Goal: Task Accomplishment & Management: Manage account settings

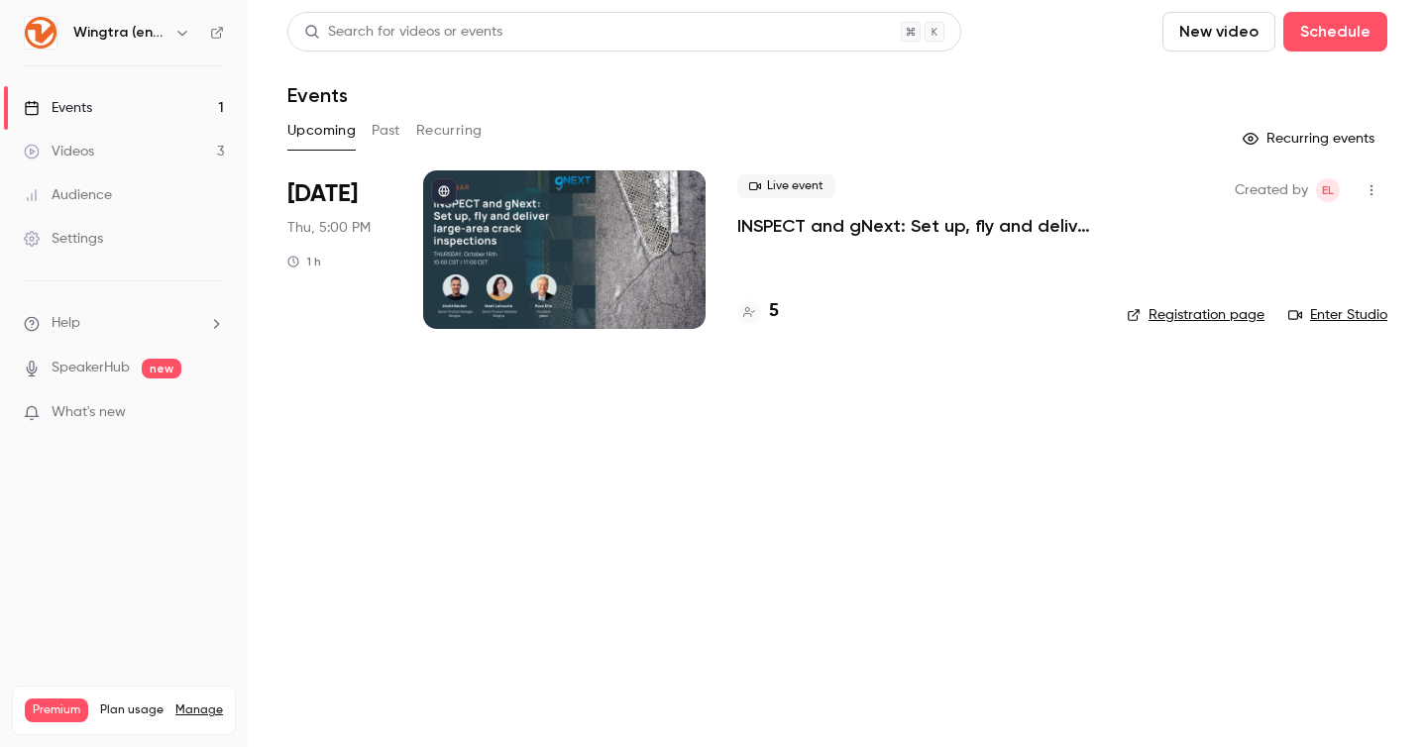
click at [160, 30] on h6 "Wingtra (english)" at bounding box center [119, 33] width 93 height 20
click at [177, 34] on icon "button" at bounding box center [182, 33] width 16 height 16
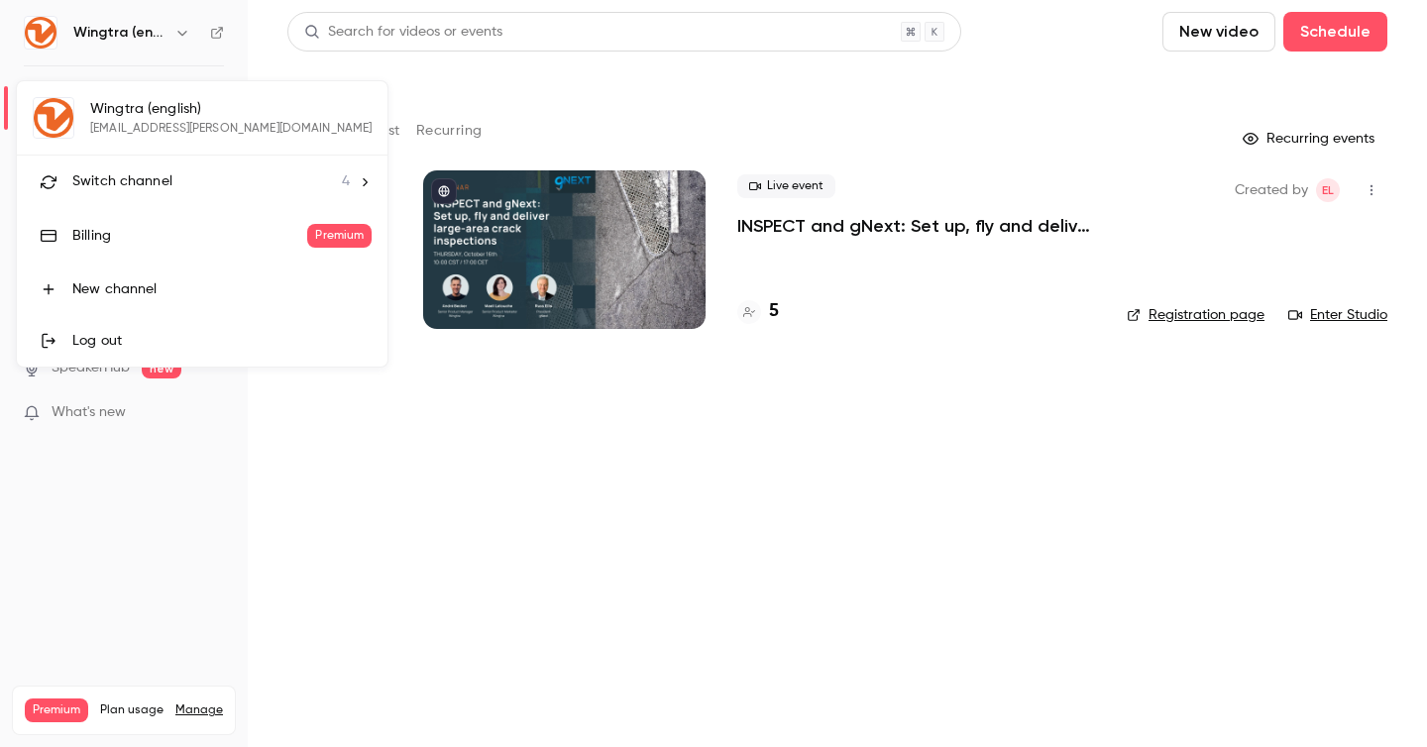
click at [170, 173] on div "Switch channel 4" at bounding box center [211, 181] width 278 height 21
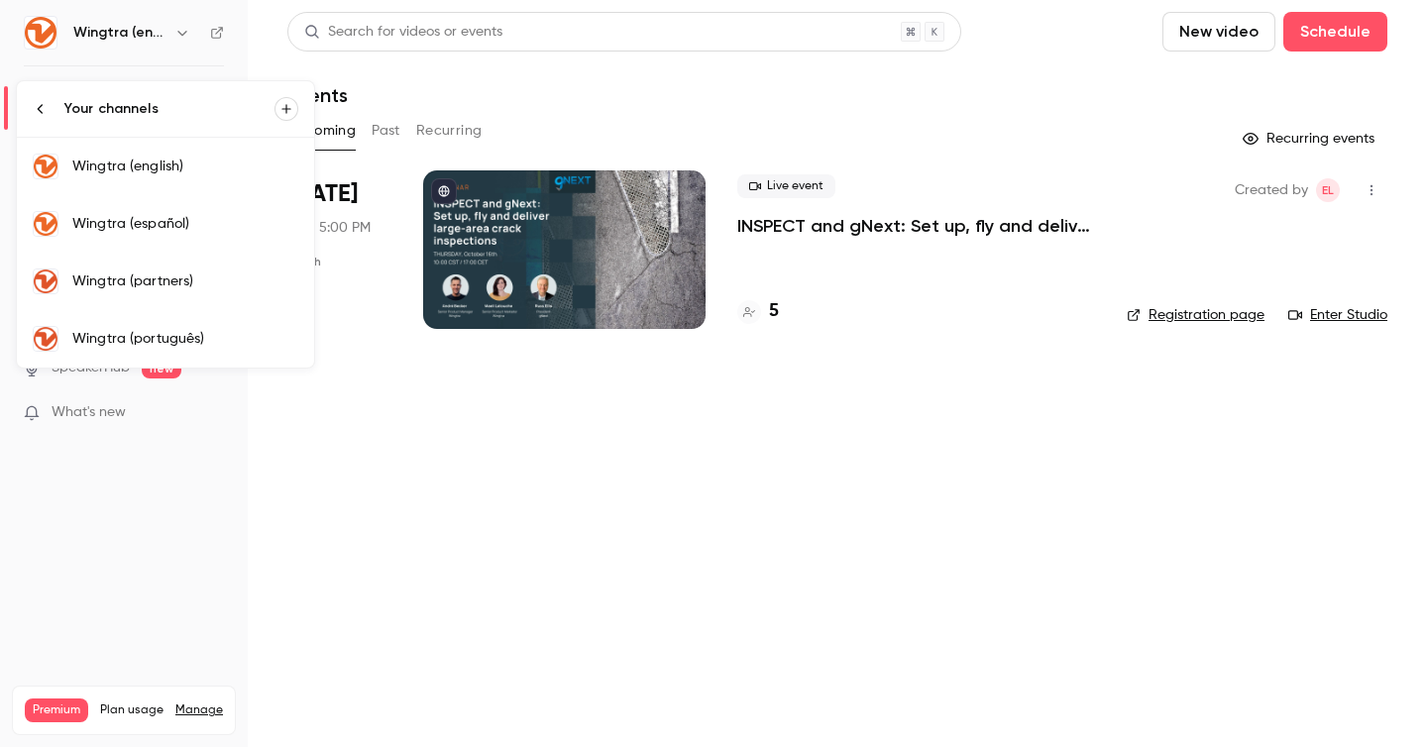
click at [171, 277] on div "Wingtra (partners)" at bounding box center [185, 282] width 226 height 20
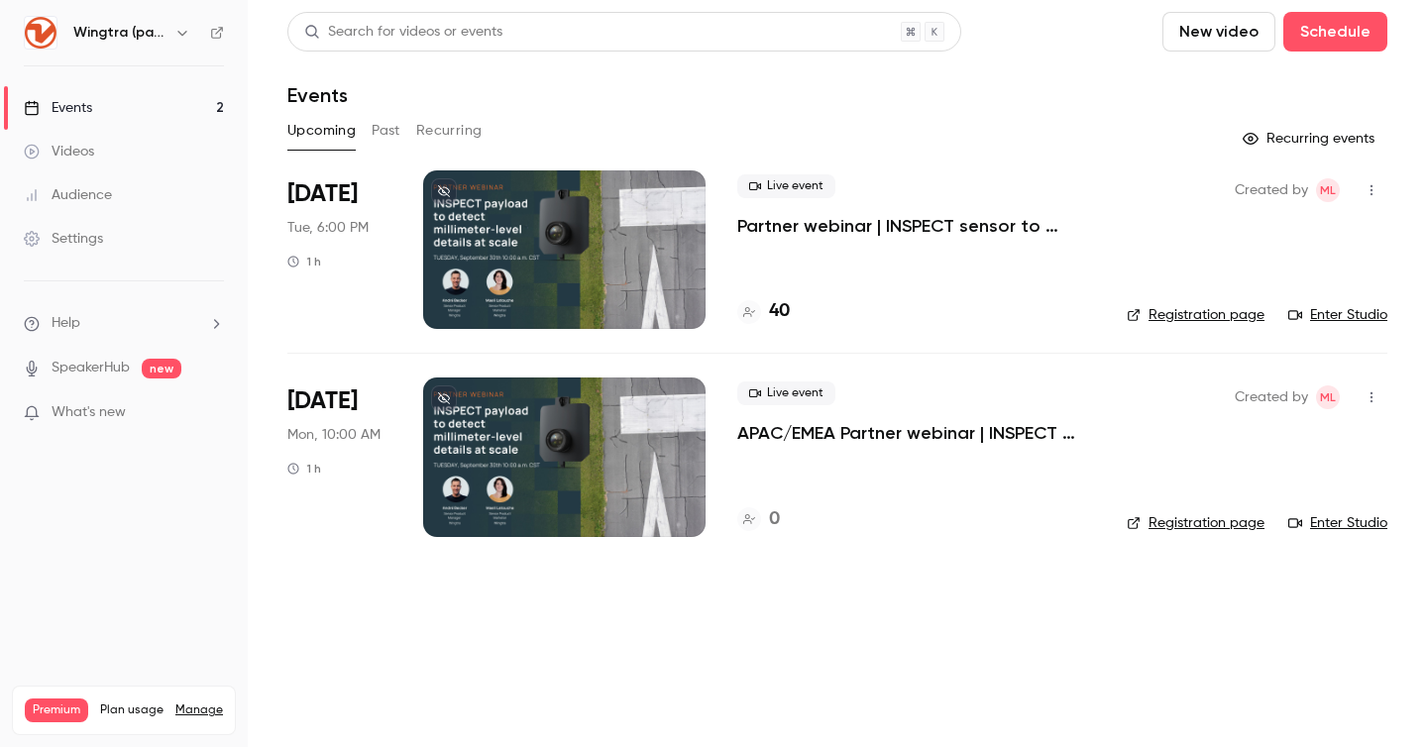
click at [1368, 400] on icon "button" at bounding box center [1372, 398] width 16 height 14
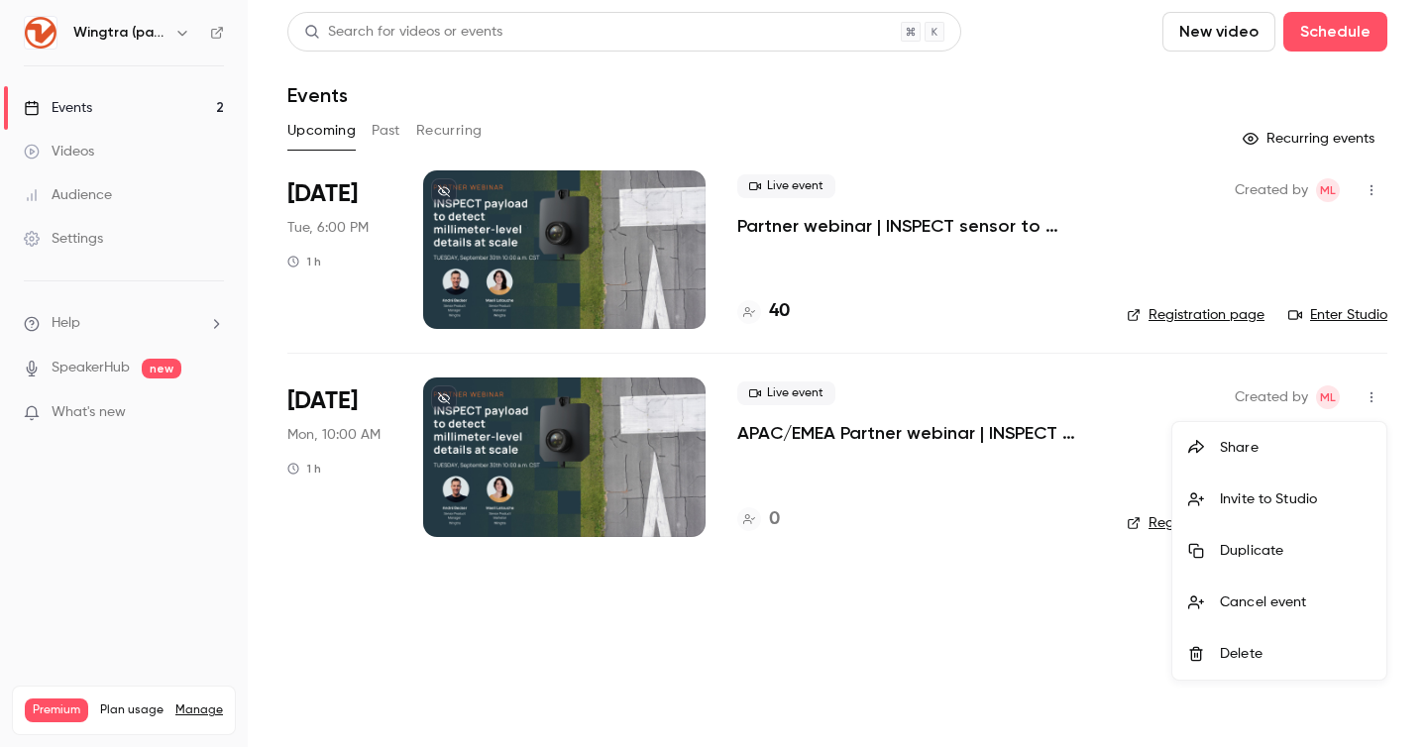
click at [840, 439] on div at bounding box center [713, 373] width 1427 height 747
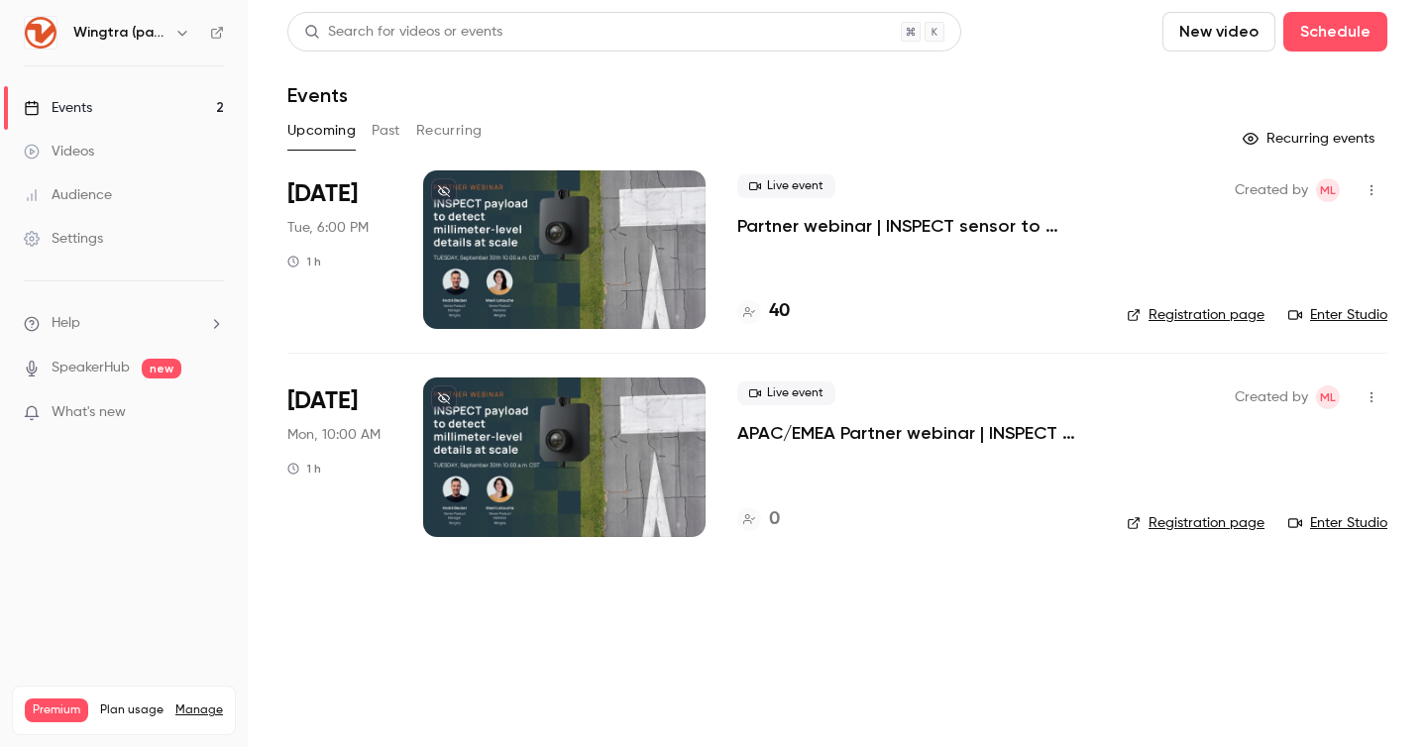
click at [956, 435] on p "APAC/EMEA Partner webinar | INSPECT payload to detect millimeter-level details …" at bounding box center [916, 433] width 358 height 24
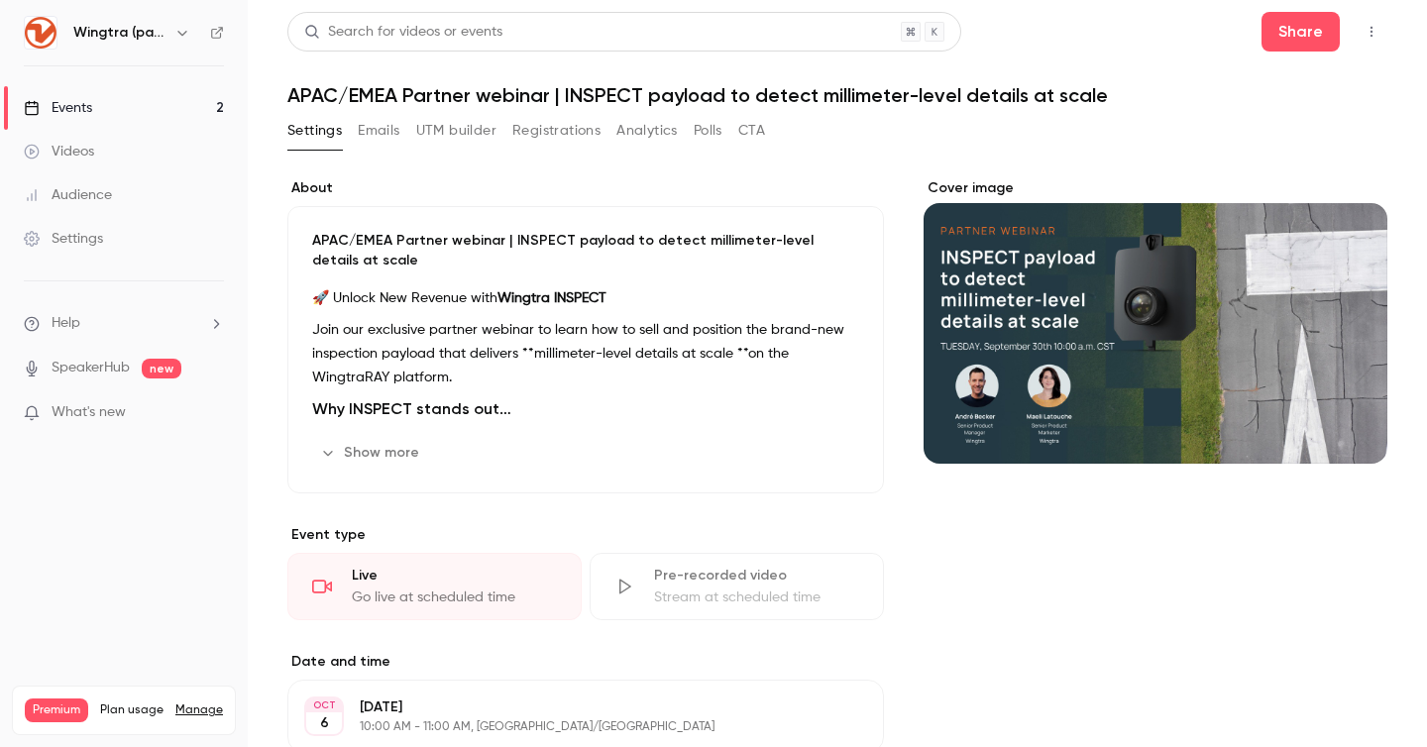
click at [1051, 371] on div "Cover image" at bounding box center [1156, 320] width 464 height 285
click at [0, 0] on input "Cover image" at bounding box center [0, 0] width 0 height 0
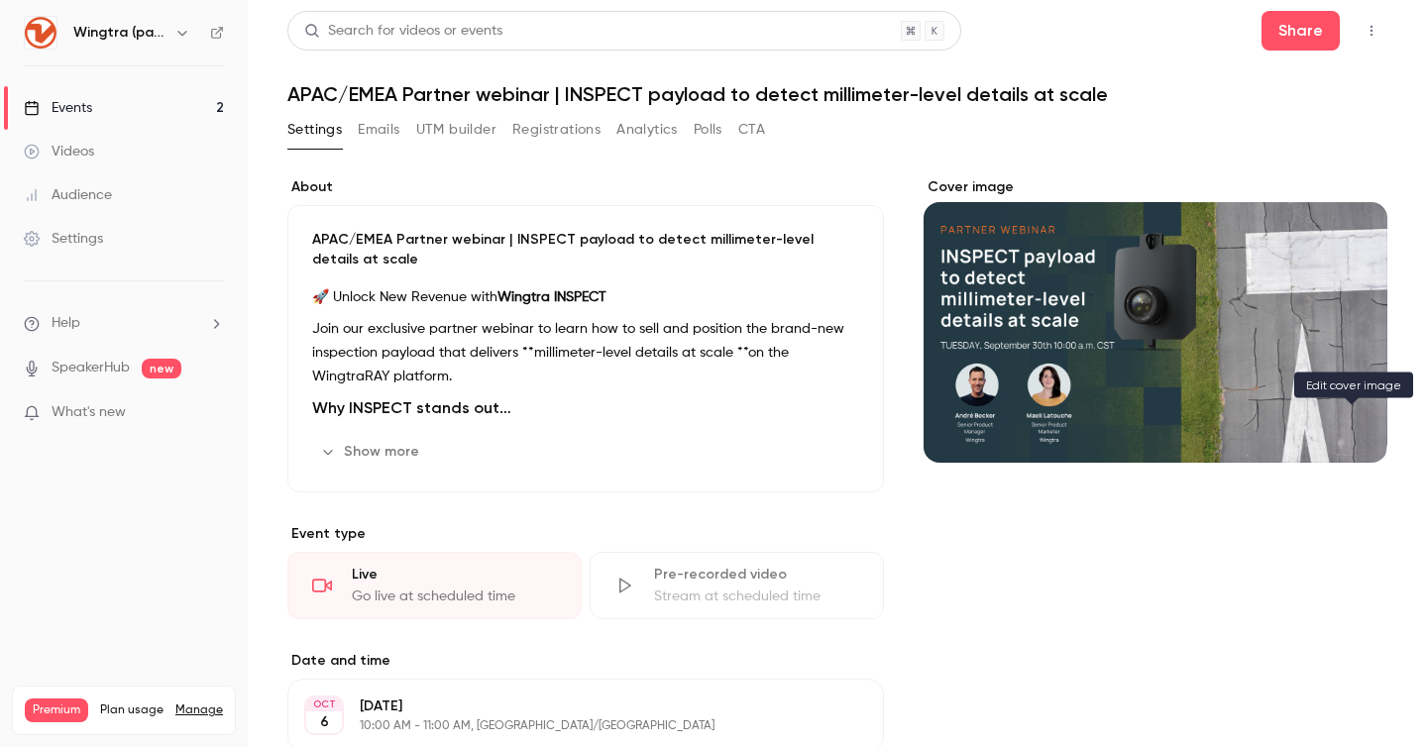
click at [1350, 419] on icon "Cover image" at bounding box center [1352, 427] width 22 height 16
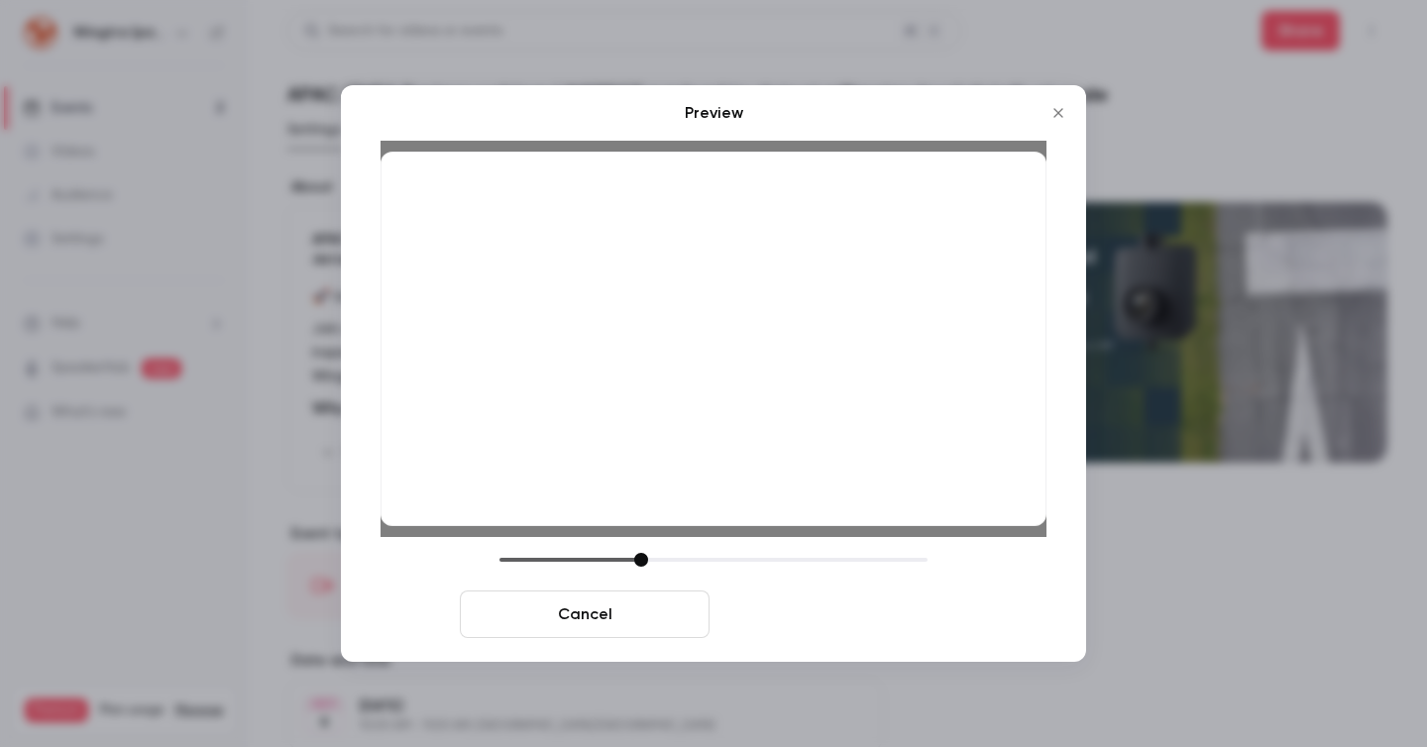
click at [815, 615] on button "Save cover" at bounding box center [843, 615] width 250 height 48
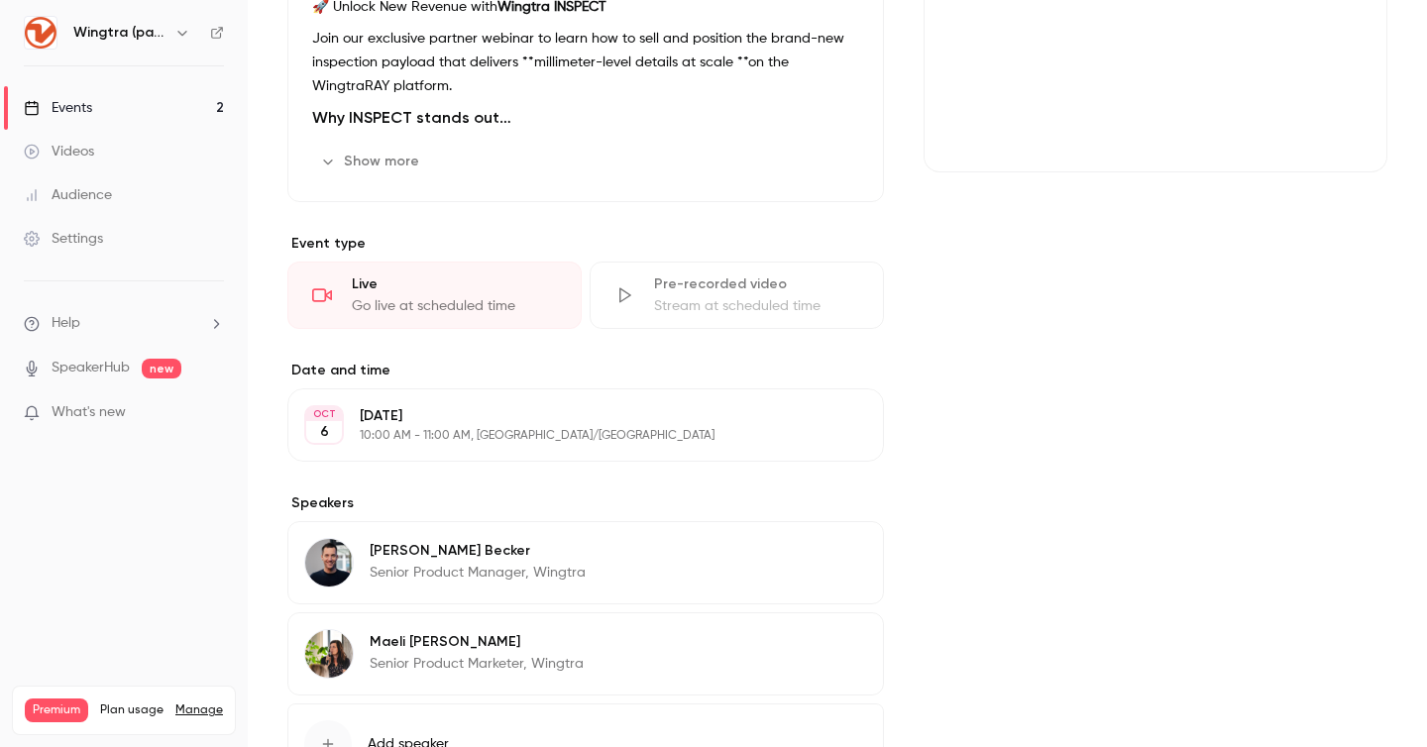
scroll to position [319, 0]
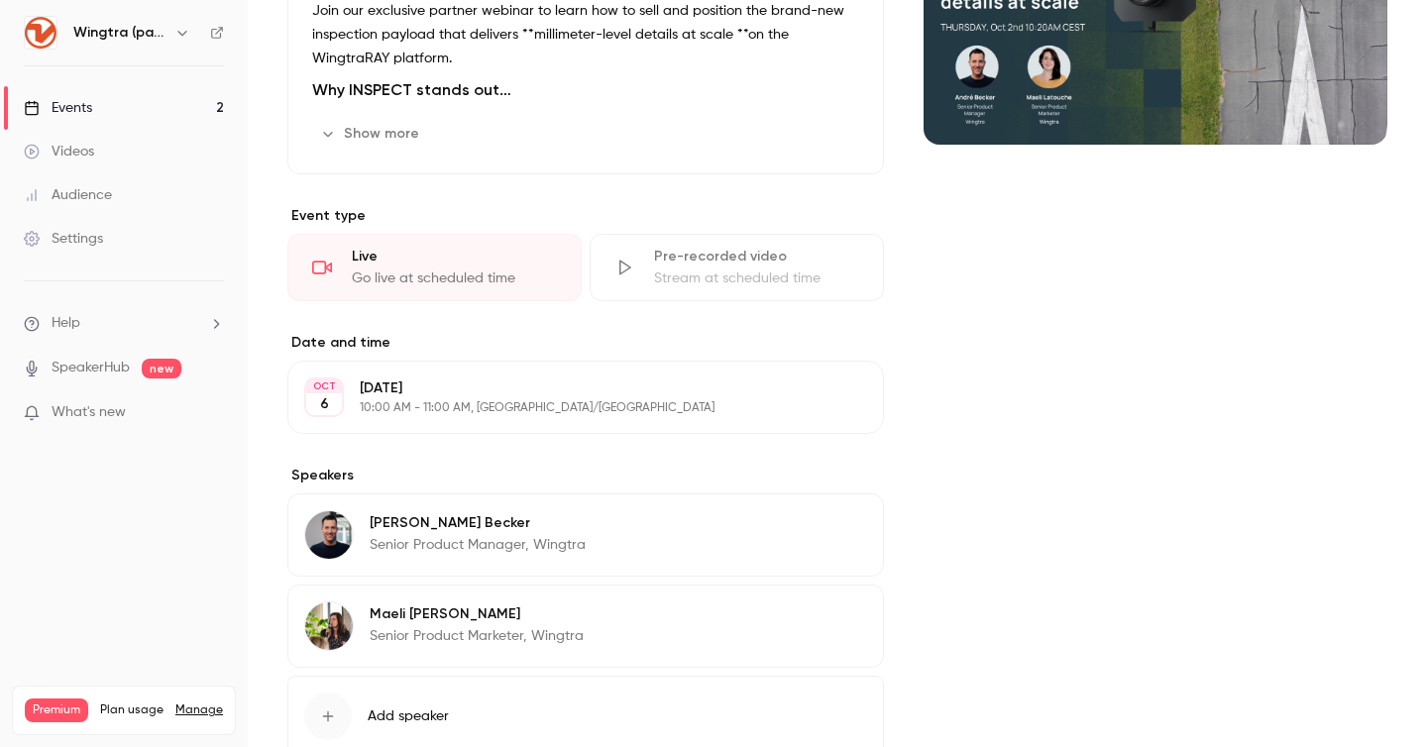
click at [457, 389] on p "Monday, October 6" at bounding box center [569, 389] width 419 height 20
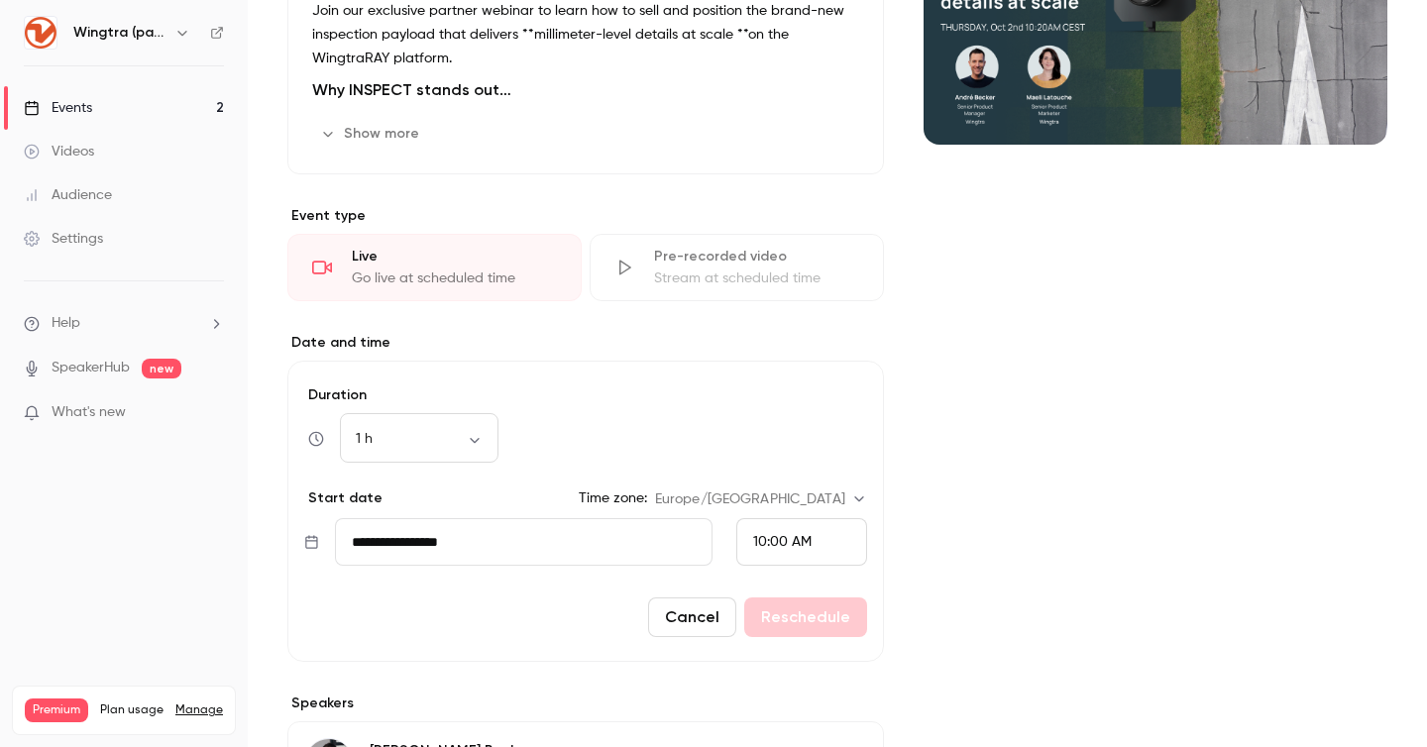
click at [437, 530] on input "**********" at bounding box center [524, 542] width 378 height 48
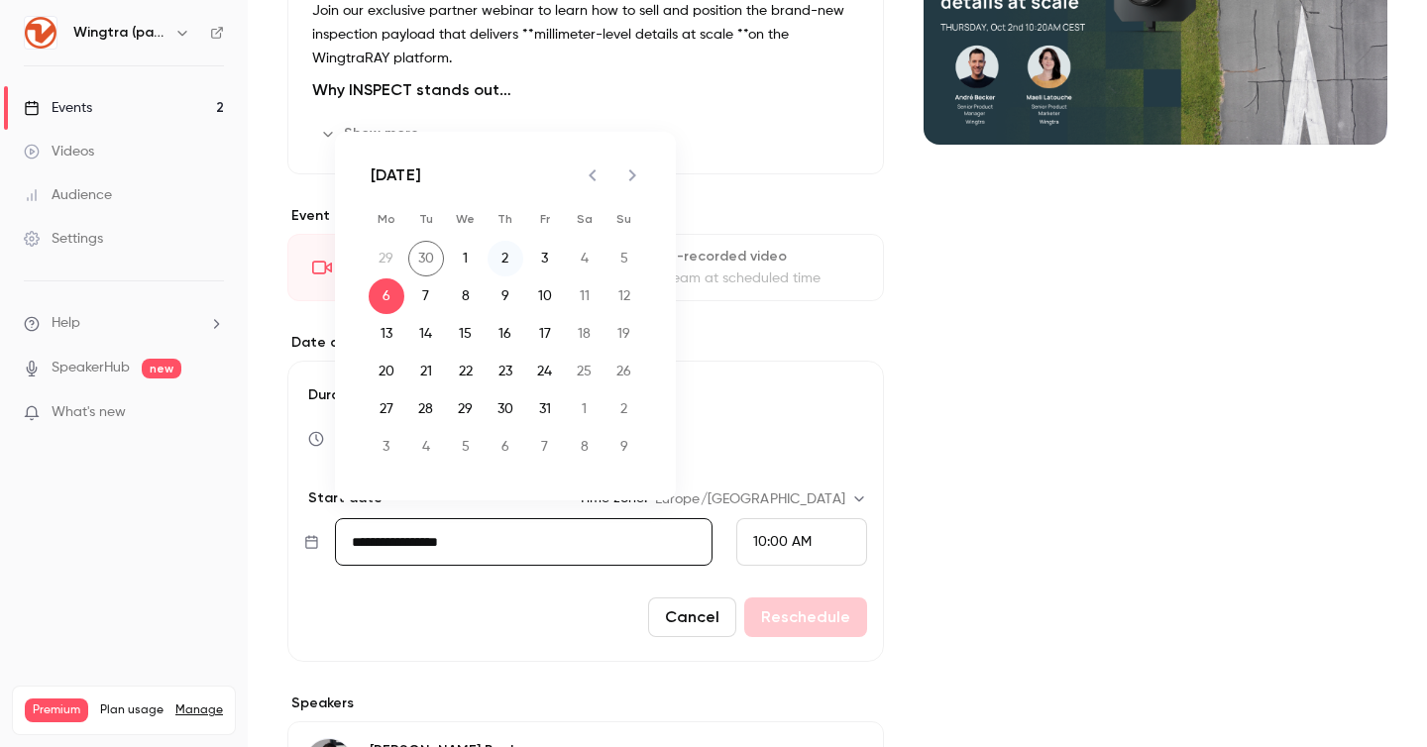
click at [515, 257] on button "2" at bounding box center [506, 259] width 36 height 36
type input "**********"
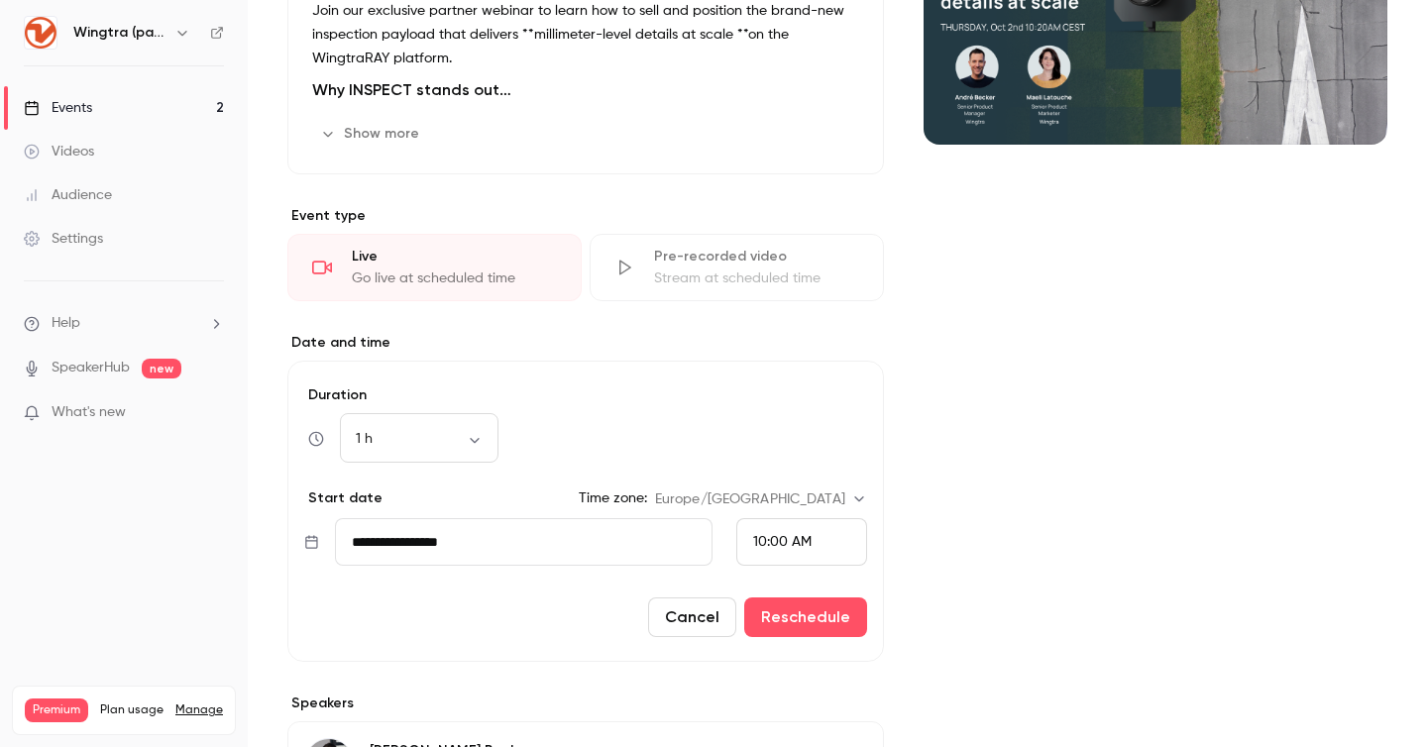
click at [785, 535] on span "10:00 AM" at bounding box center [782, 542] width 58 height 14
click at [779, 541] on div at bounding box center [713, 373] width 1427 height 747
click at [779, 541] on span "10:00 AM" at bounding box center [782, 542] width 58 height 14
click at [807, 400] on span "10:15 AM" at bounding box center [780, 396] width 55 height 14
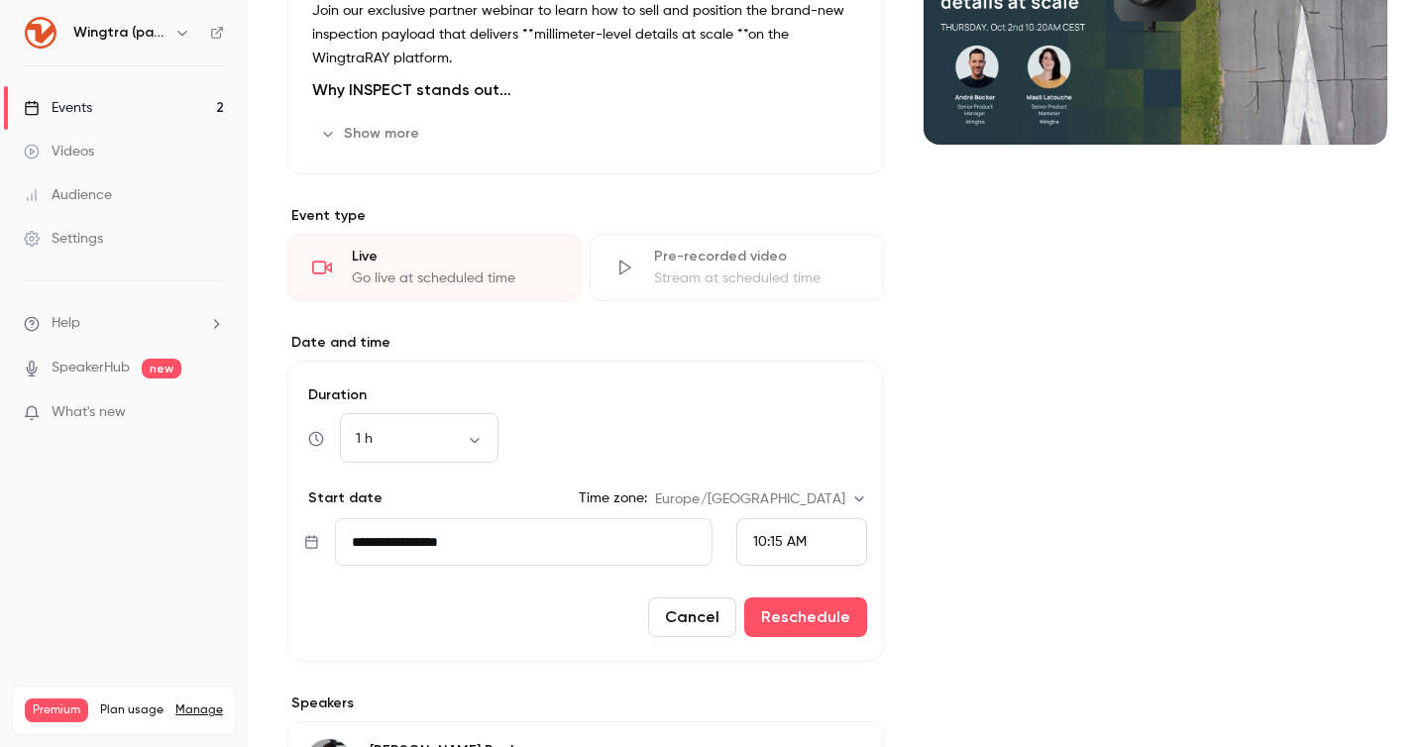
click at [796, 616] on button "Reschedule" at bounding box center [805, 618] width 123 height 40
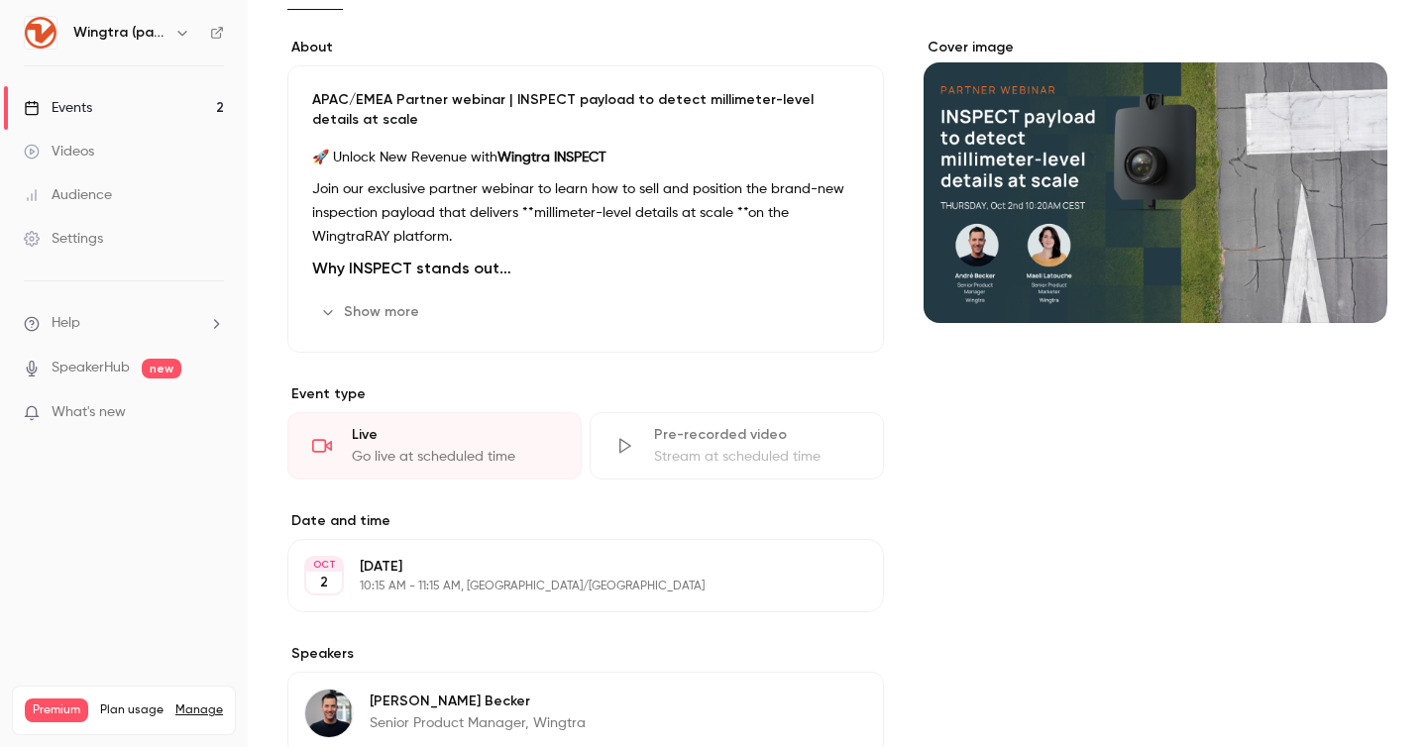
scroll to position [125, 0]
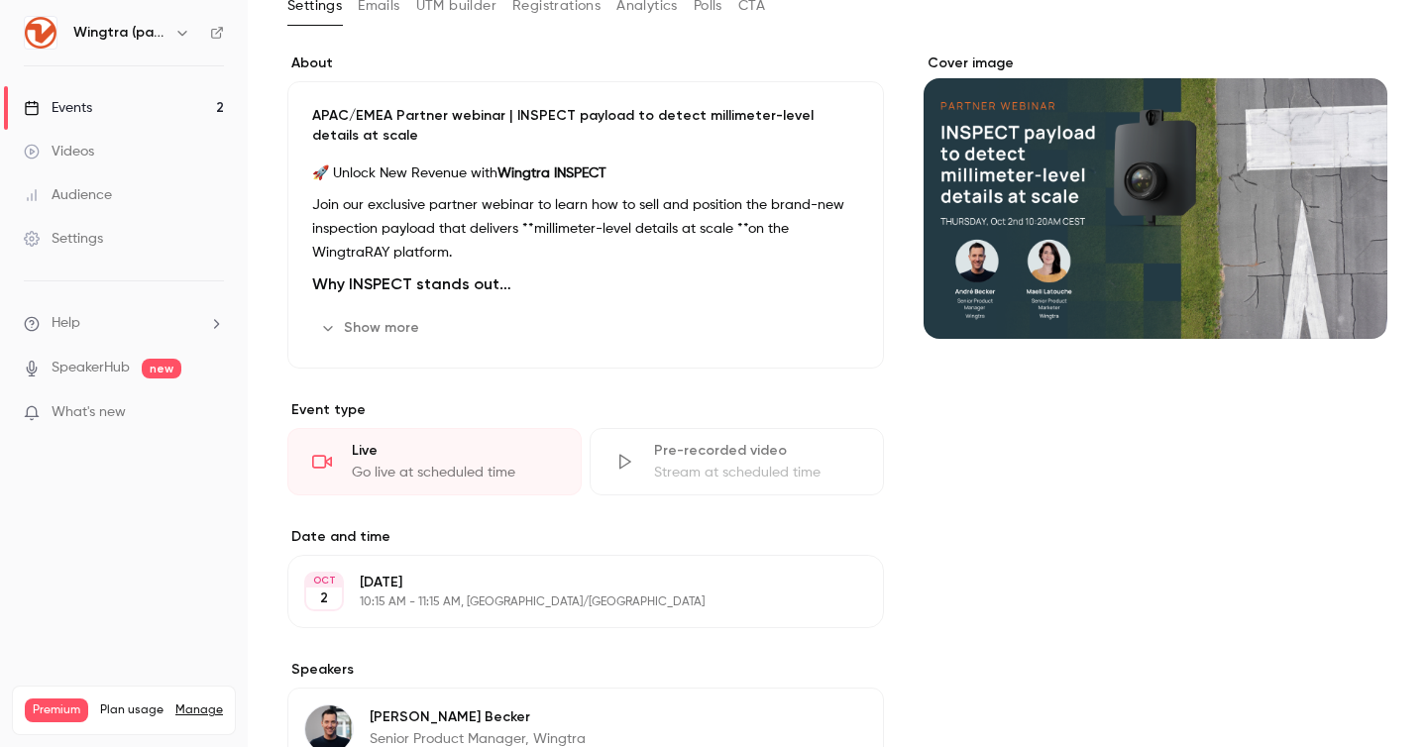
click at [82, 102] on div "Events" at bounding box center [58, 108] width 68 height 20
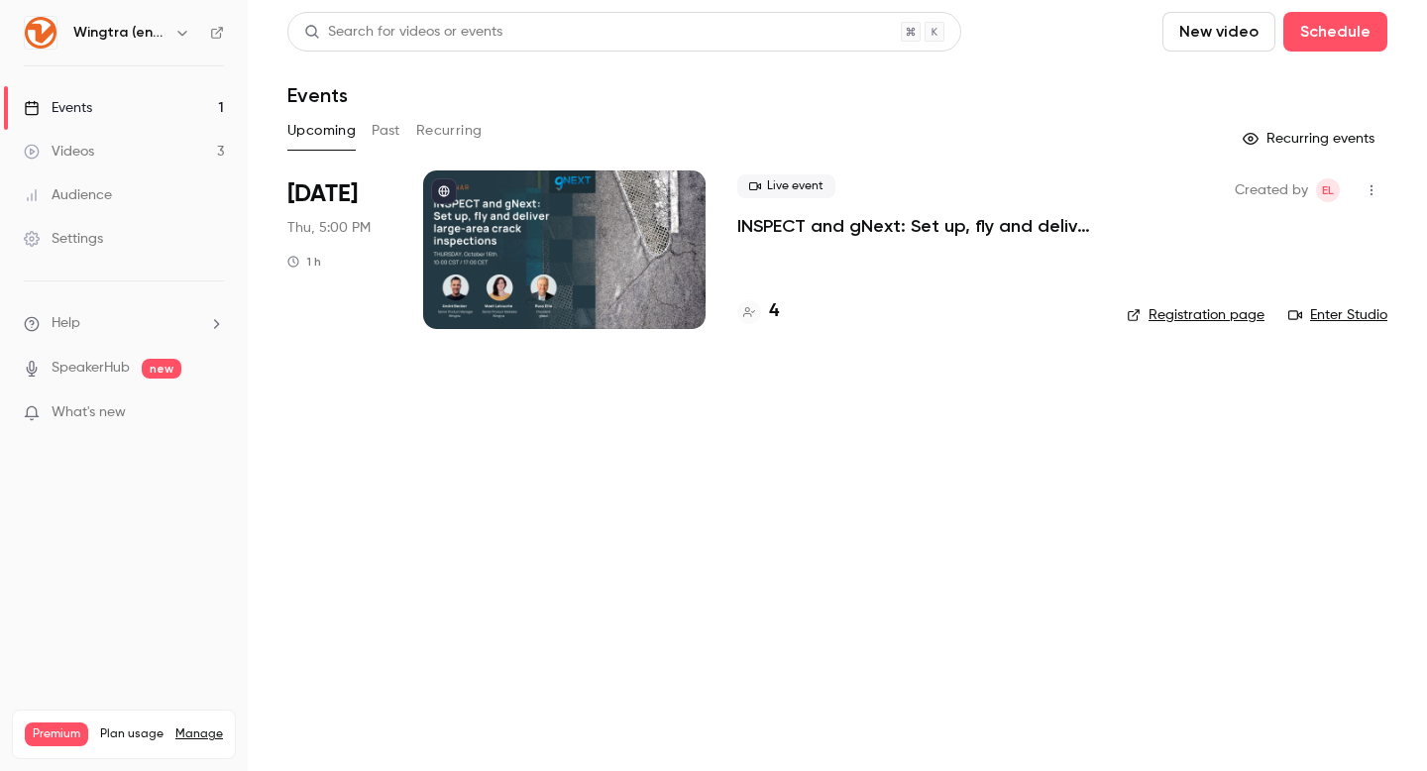
click at [782, 316] on div "4" at bounding box center [916, 311] width 358 height 27
click at [765, 312] on div "4" at bounding box center [758, 311] width 42 height 27
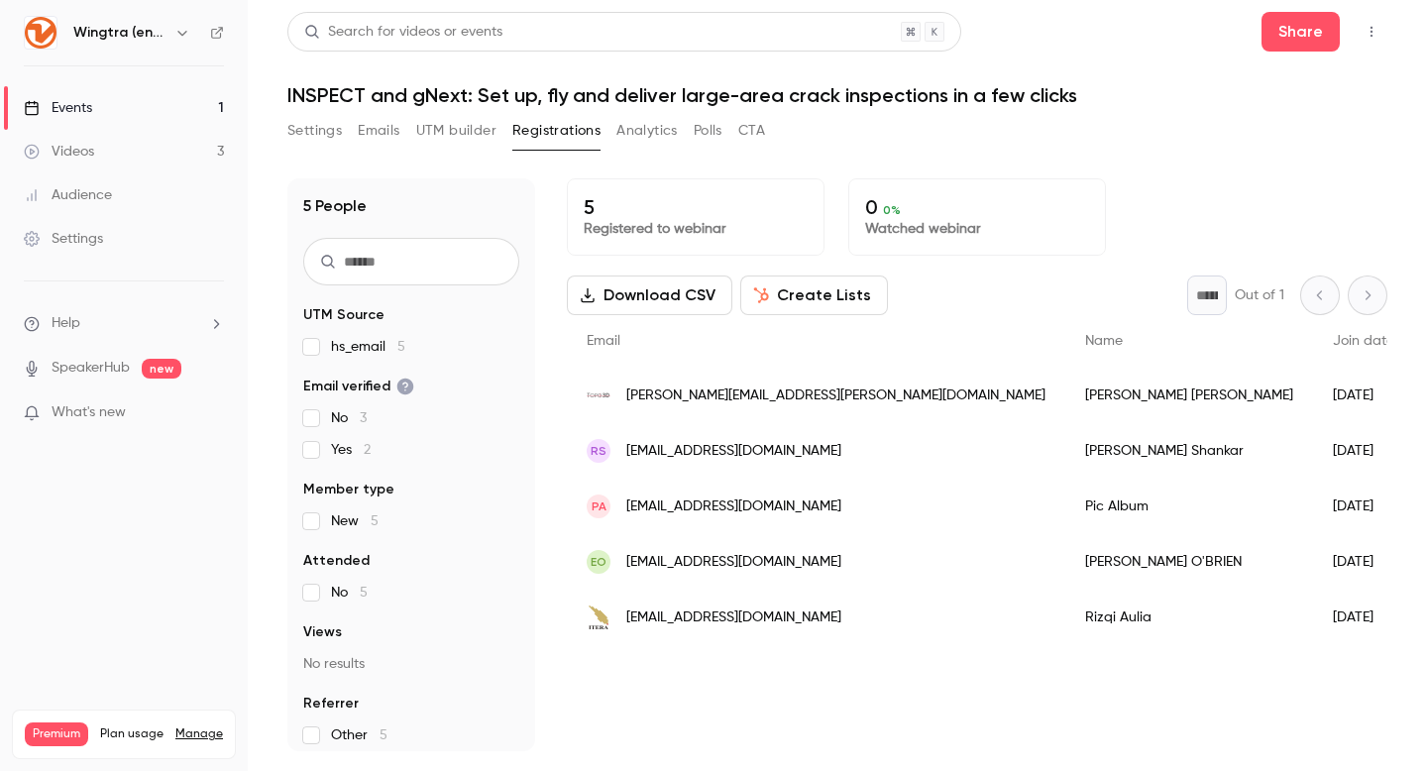
click at [137, 31] on h6 "Wingtra (english)" at bounding box center [119, 33] width 93 height 20
click at [178, 34] on icon "button" at bounding box center [182, 33] width 16 height 16
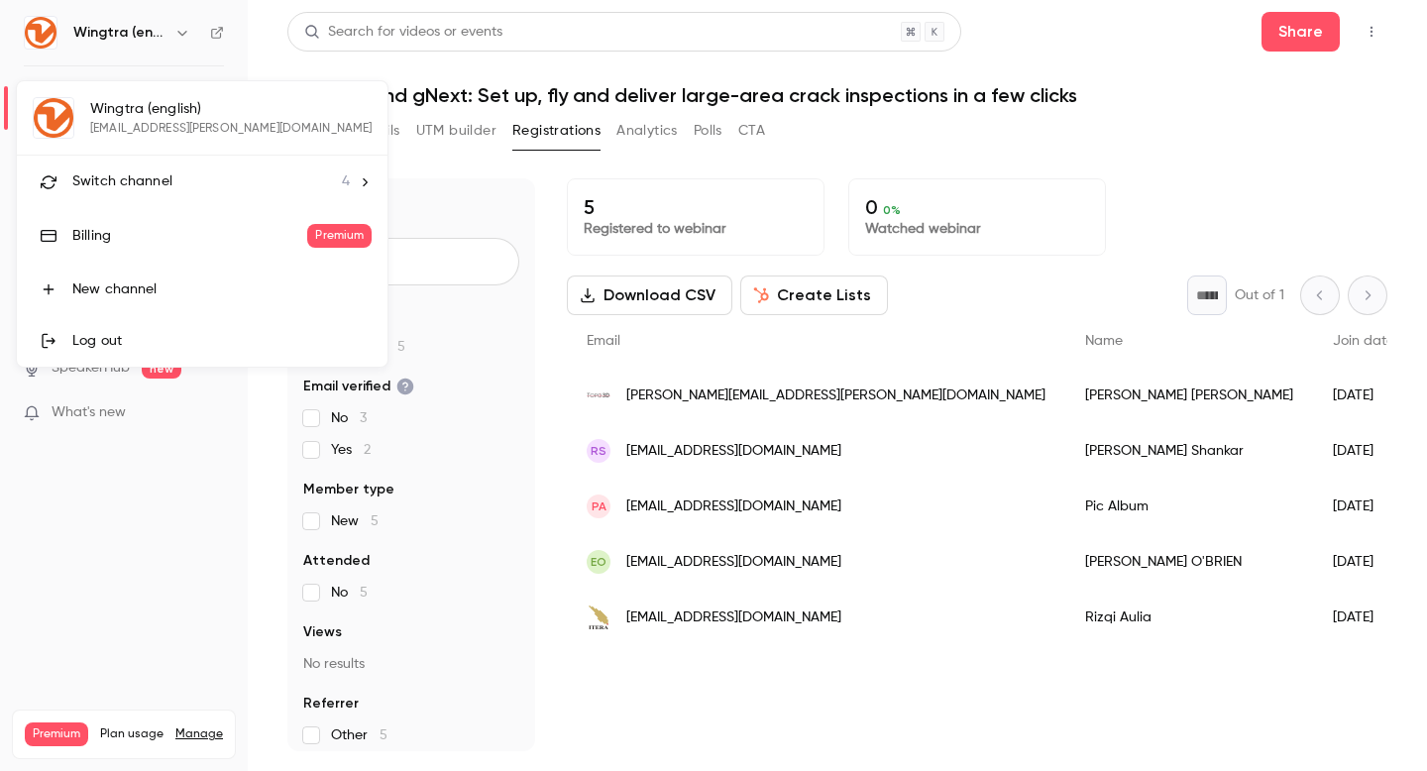
click at [170, 171] on div "Switch channel 4" at bounding box center [211, 181] width 278 height 21
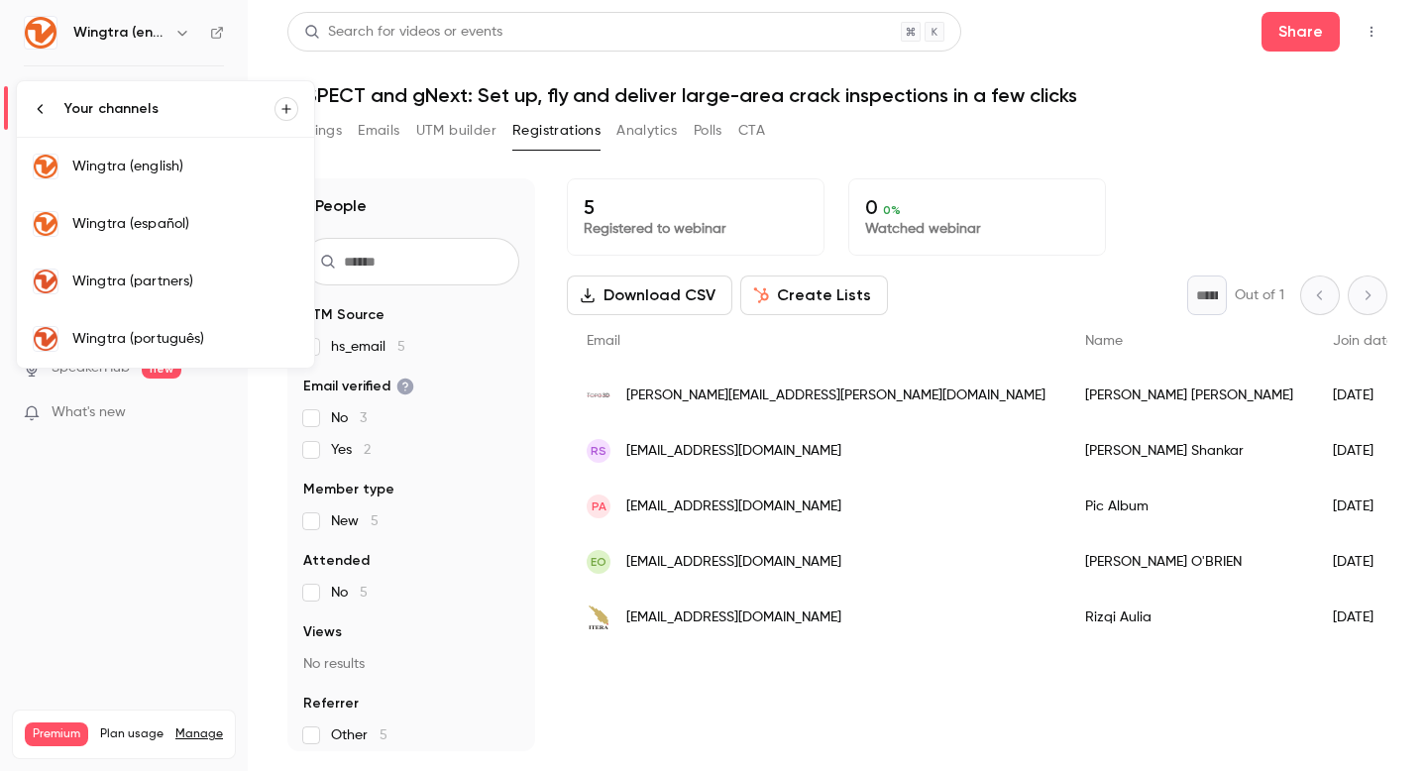
click at [177, 286] on div "Wingtra (partners)" at bounding box center [185, 282] width 226 height 20
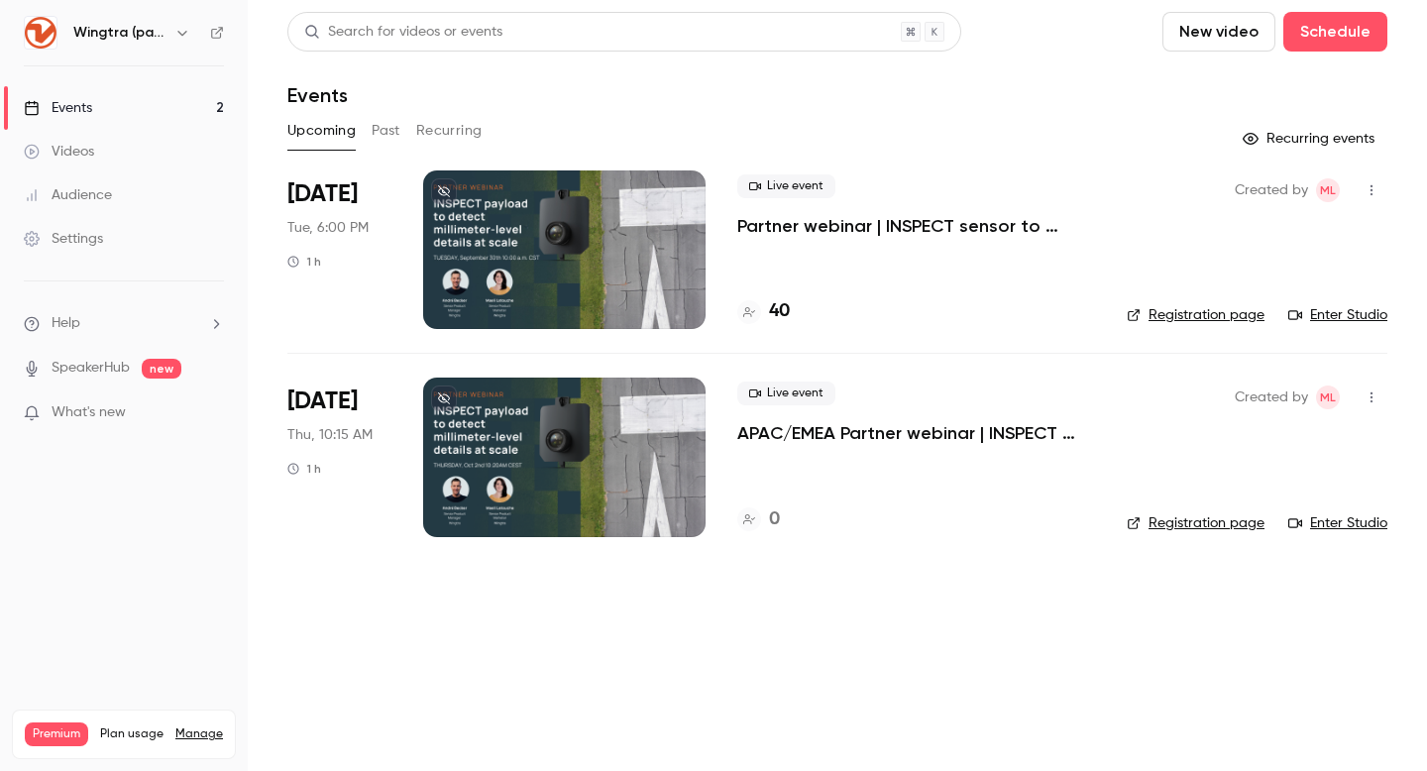
click at [778, 309] on h4 "40" at bounding box center [779, 311] width 21 height 27
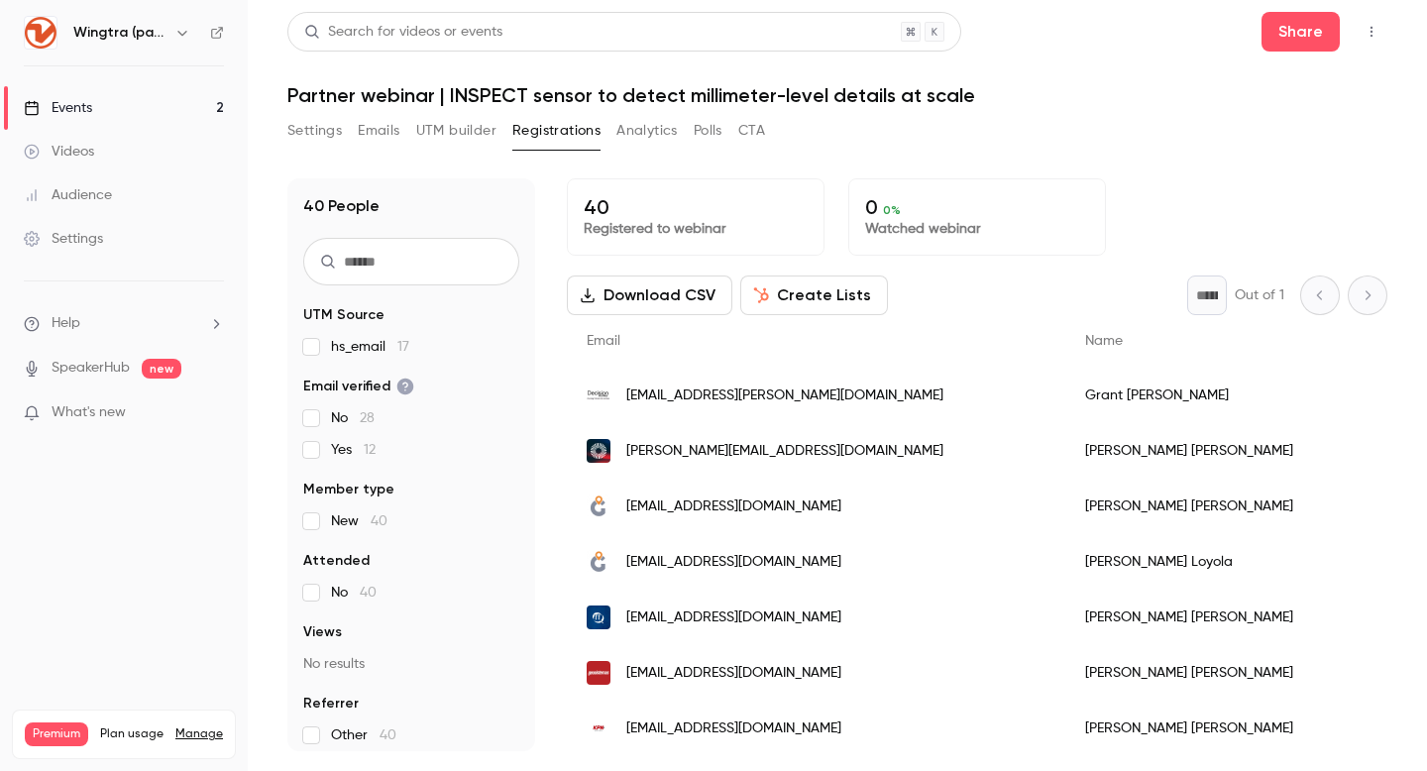
click at [83, 108] on div "Events" at bounding box center [58, 108] width 68 height 20
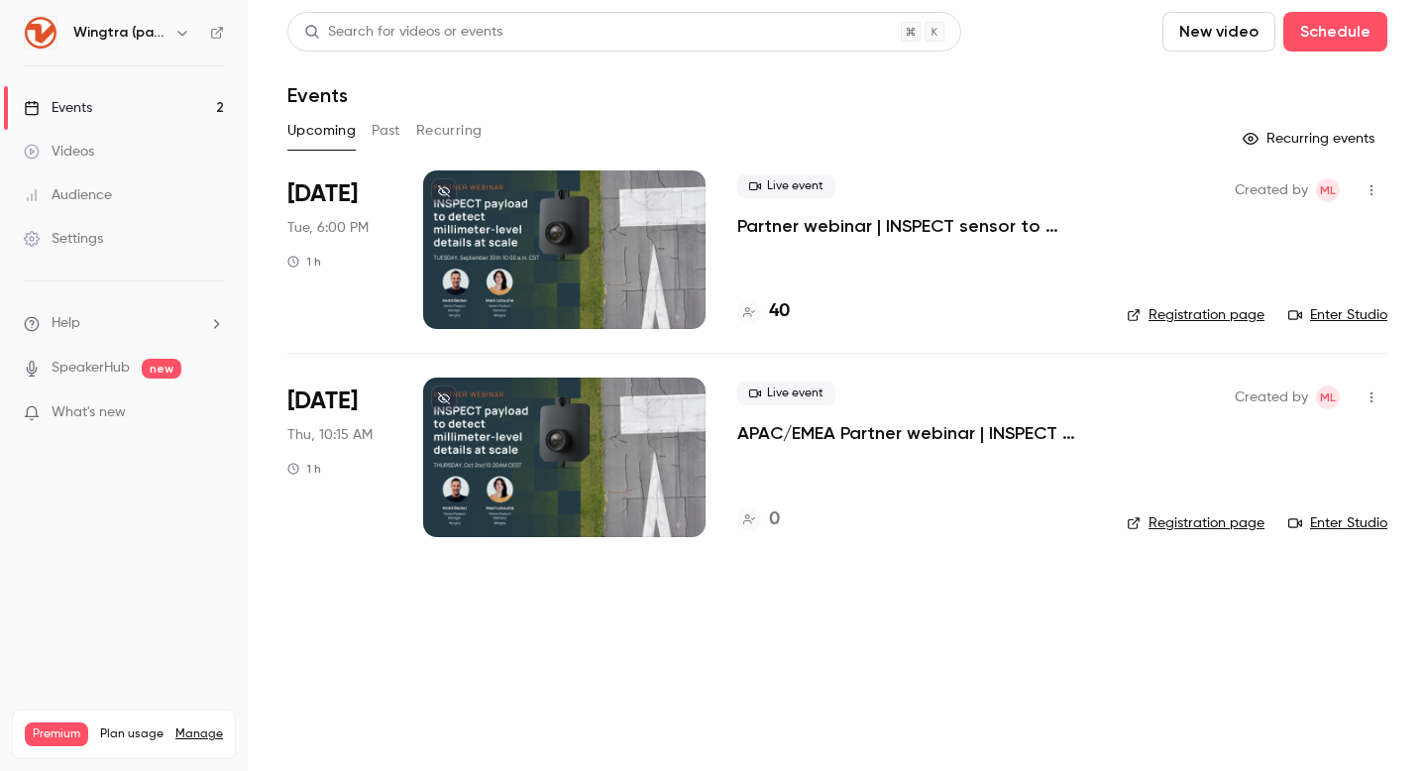
click at [384, 133] on button "Past" at bounding box center [386, 131] width 29 height 32
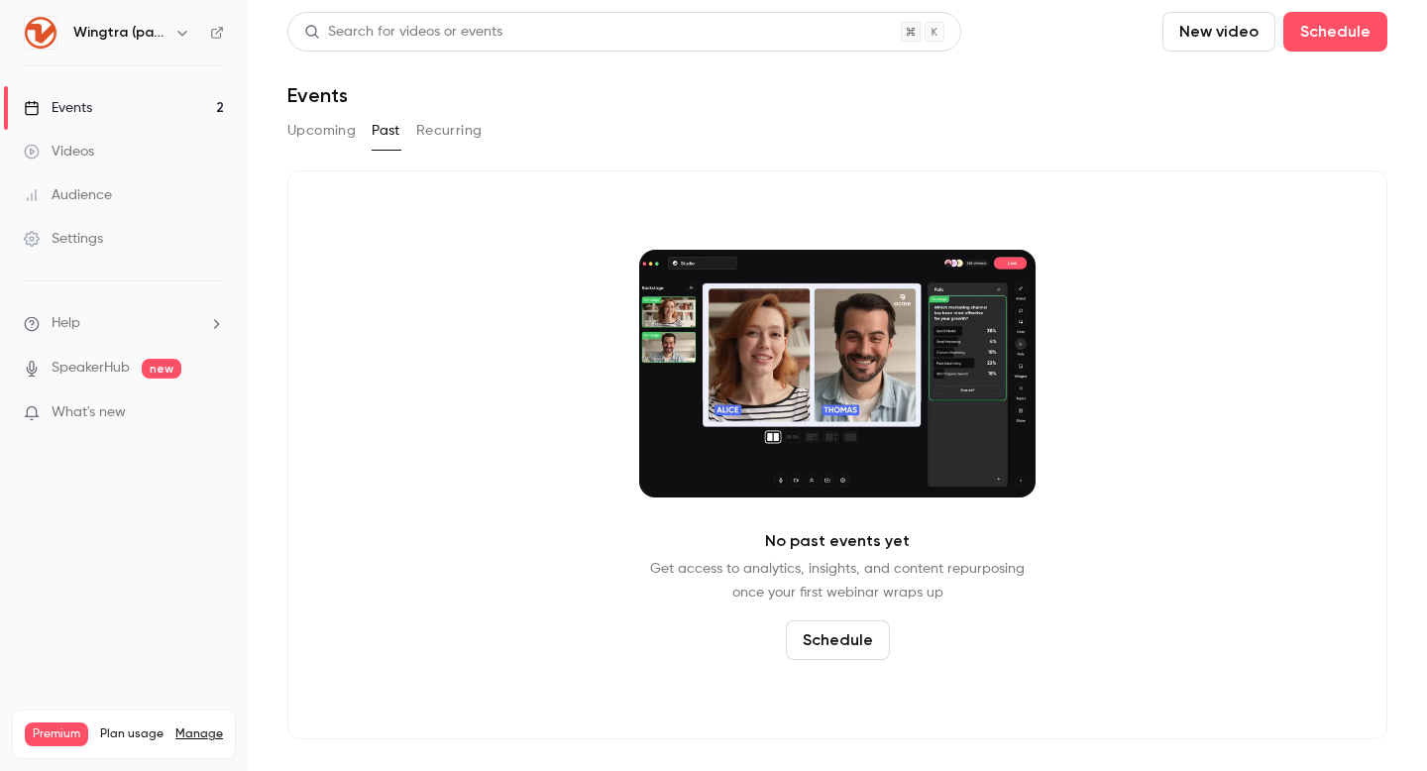
click at [323, 128] on button "Upcoming" at bounding box center [321, 131] width 68 height 32
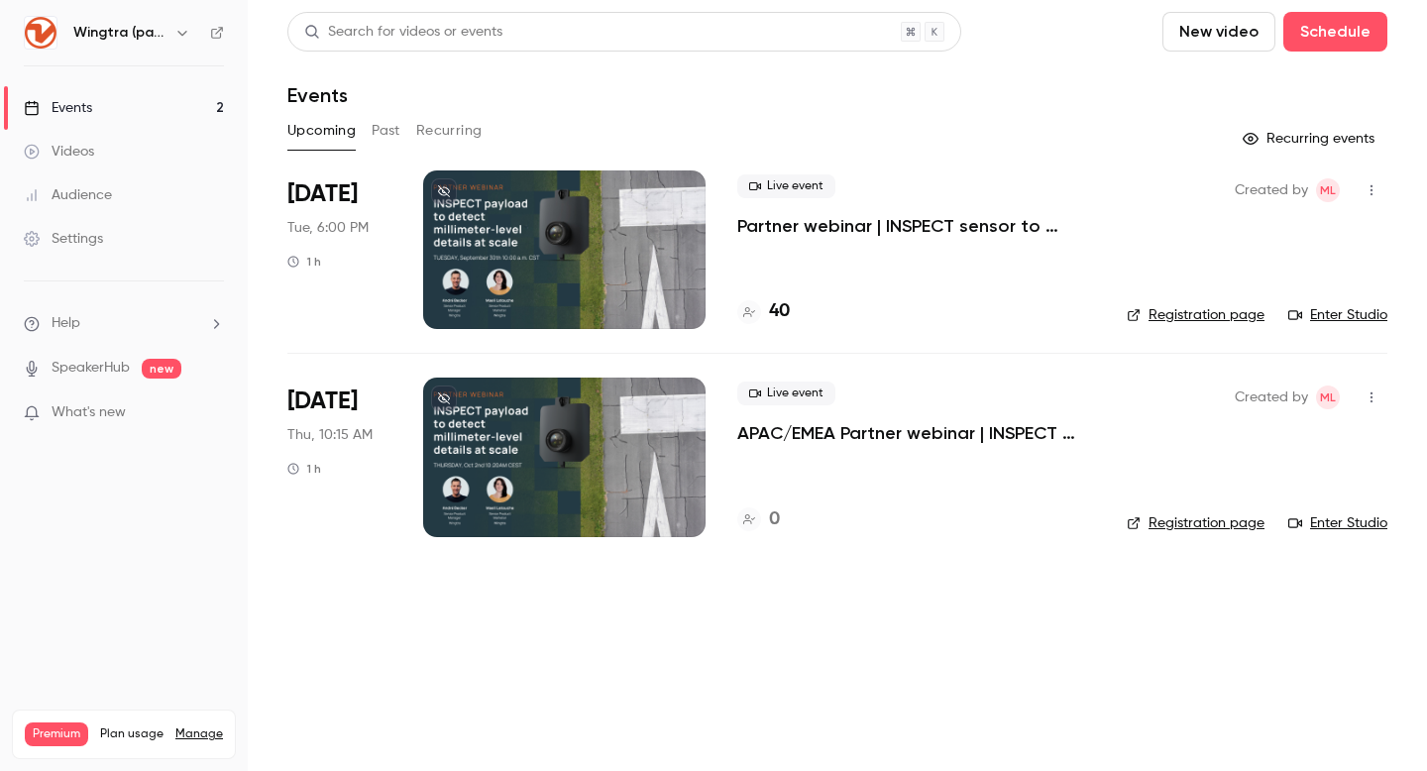
click at [128, 29] on h6 "Wingtra (partners)" at bounding box center [119, 33] width 93 height 20
click at [184, 32] on icon "button" at bounding box center [182, 33] width 16 height 16
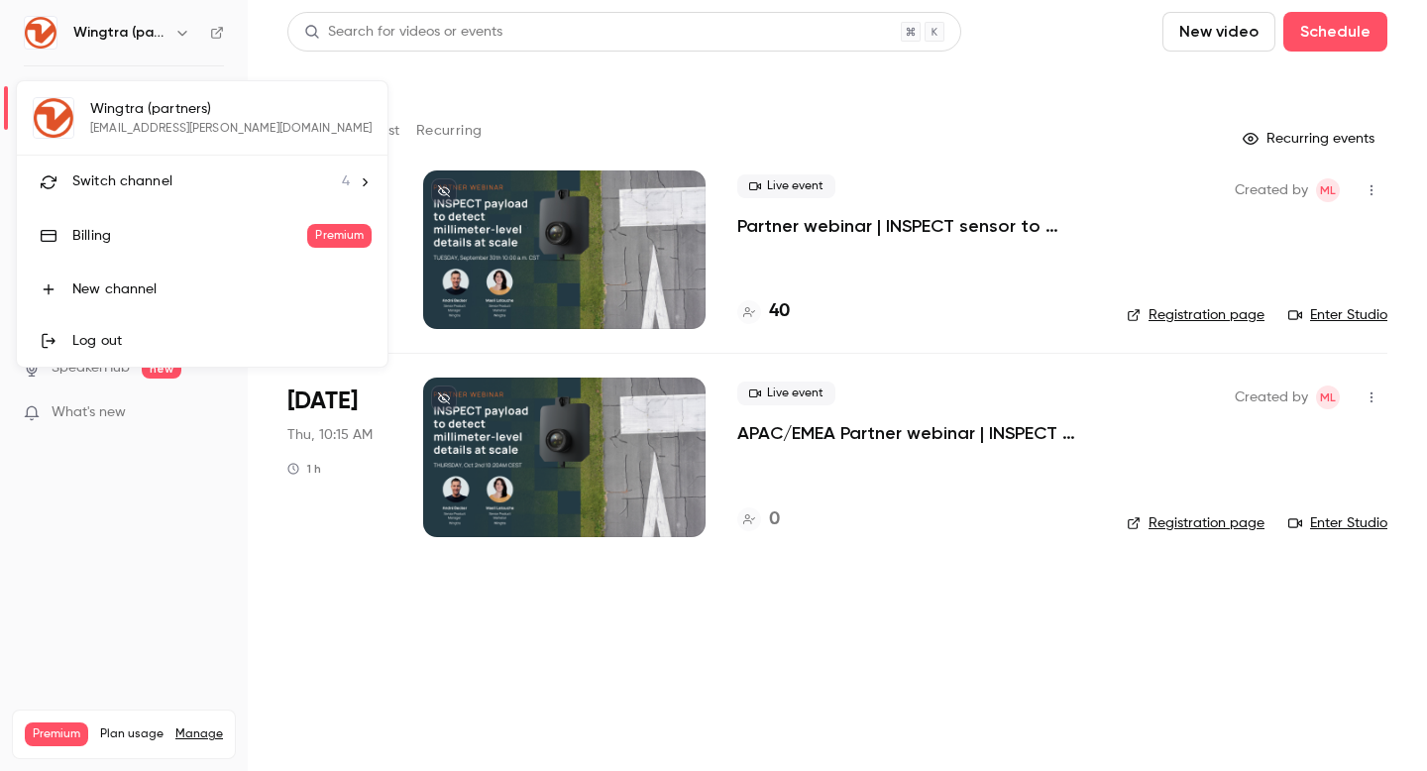
click at [171, 170] on li "Switch channel 4" at bounding box center [202, 182] width 371 height 53
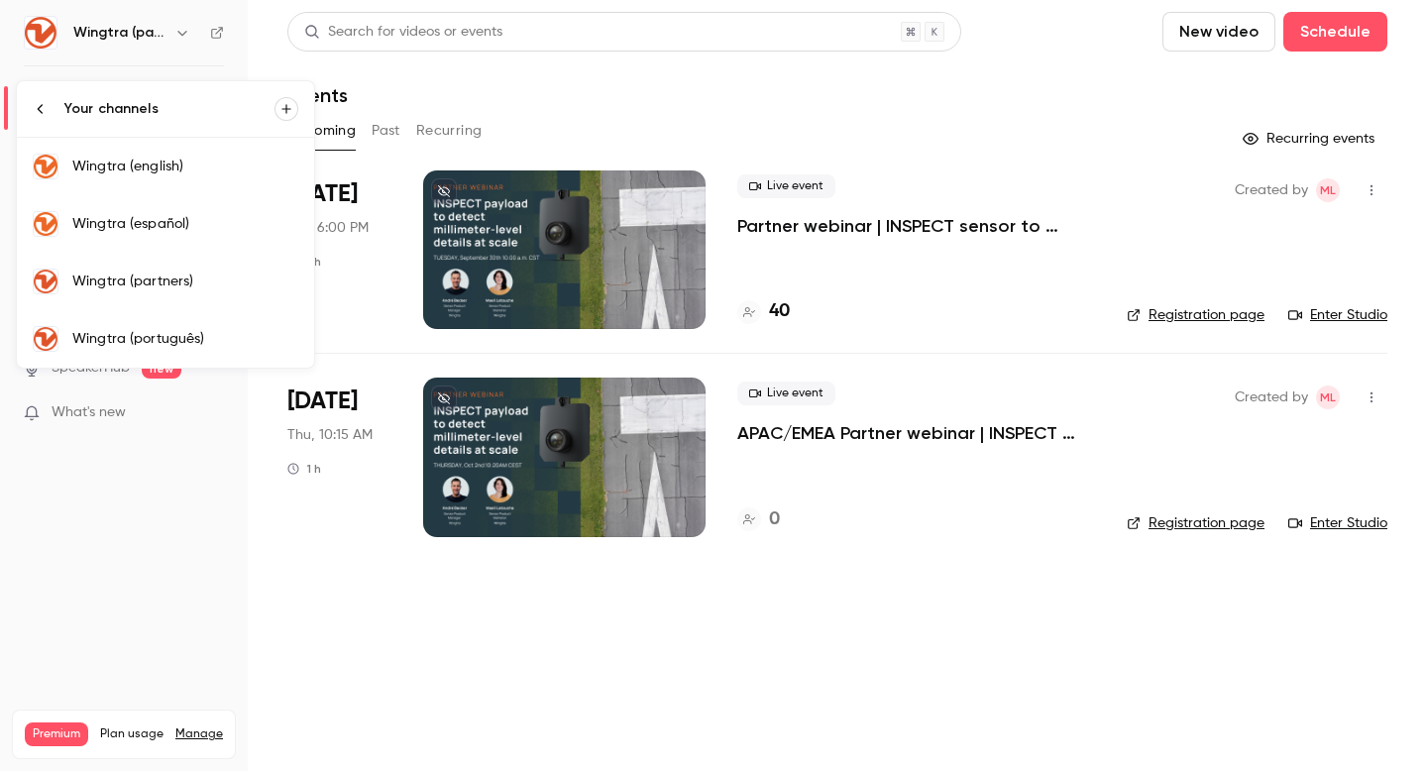
click at [189, 169] on div "Wingtra (english)" at bounding box center [185, 167] width 226 height 20
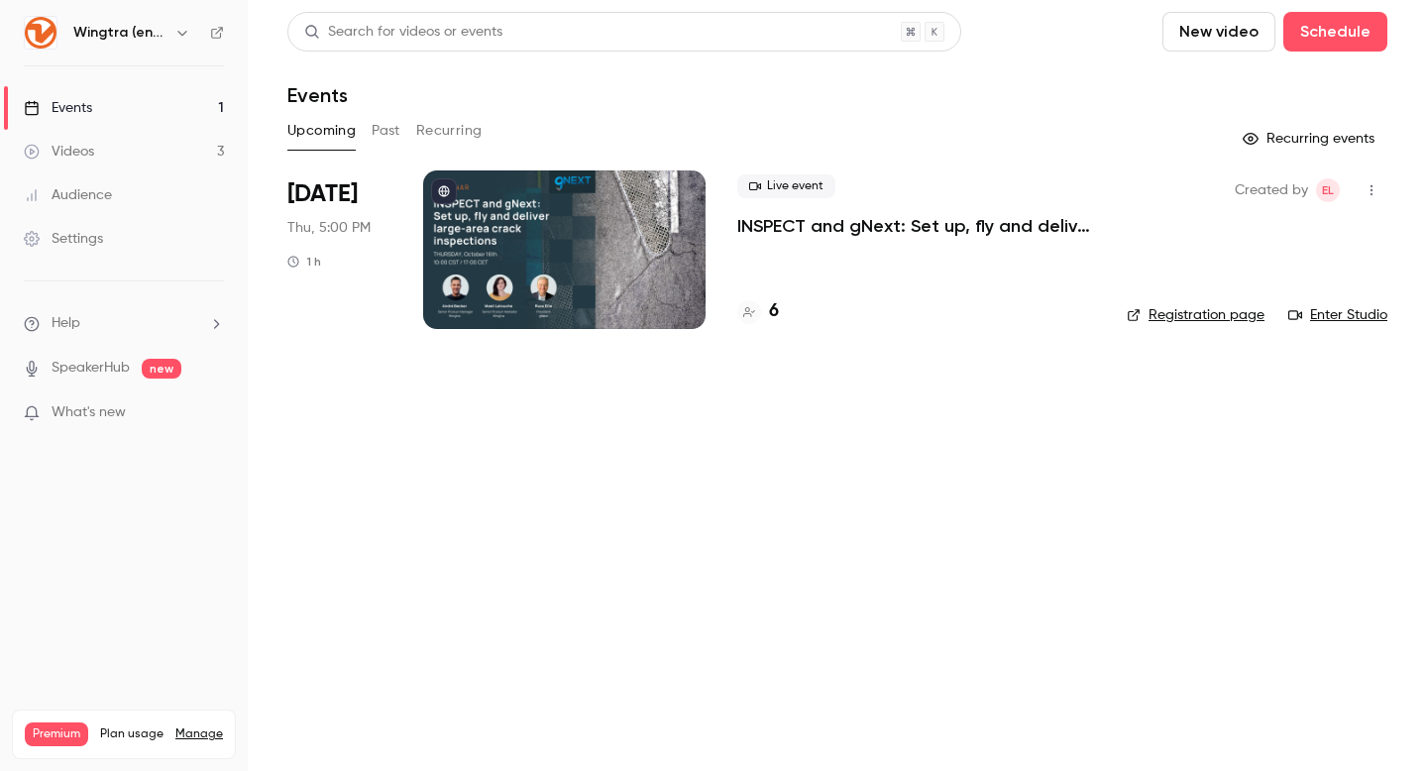
click at [379, 129] on button "Past" at bounding box center [386, 131] width 29 height 32
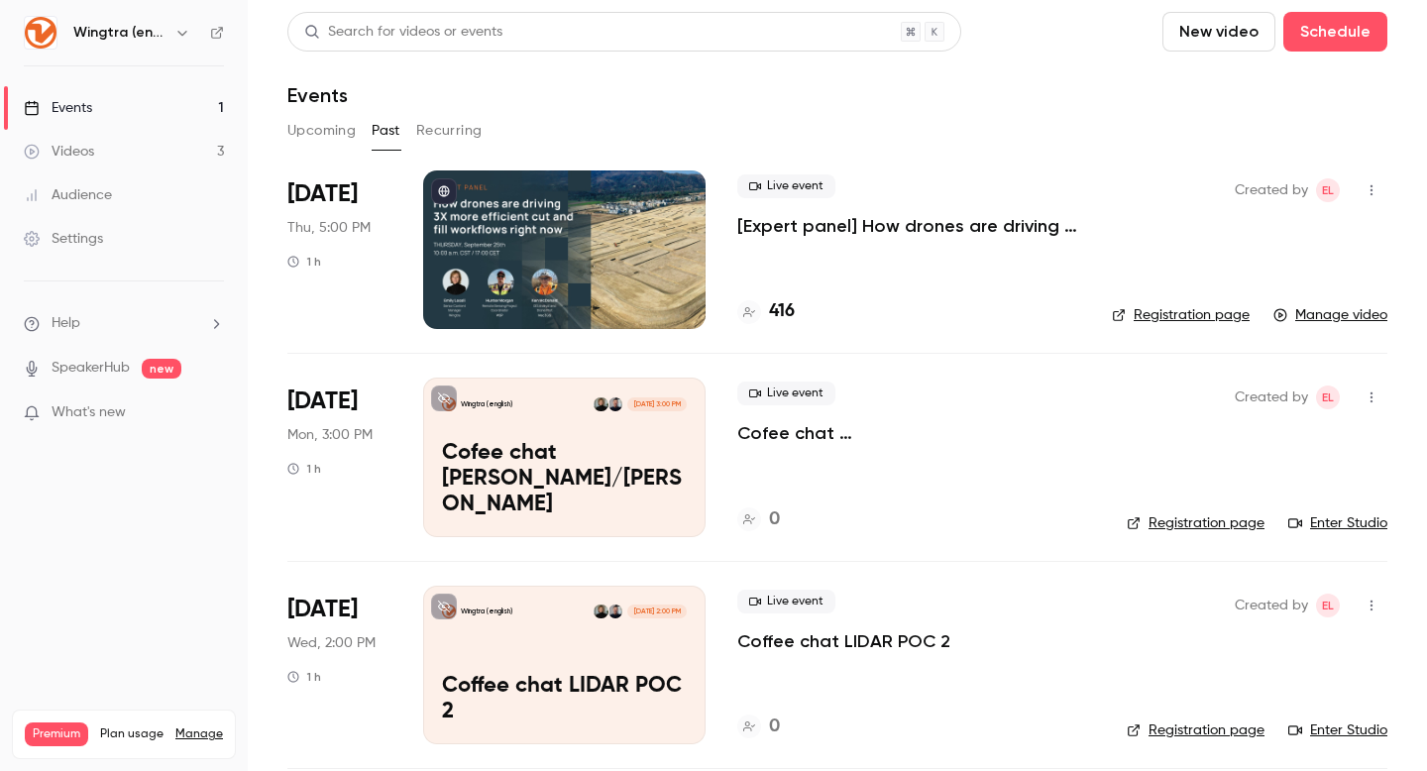
click at [897, 255] on div "Live event [Expert panel] How drones are driving 3X more efficient cut and fill…" at bounding box center [908, 249] width 343 height 159
click at [902, 224] on p "[Expert panel] How drones are driving 3X more efficient cut and fill workflows …" at bounding box center [908, 226] width 343 height 24
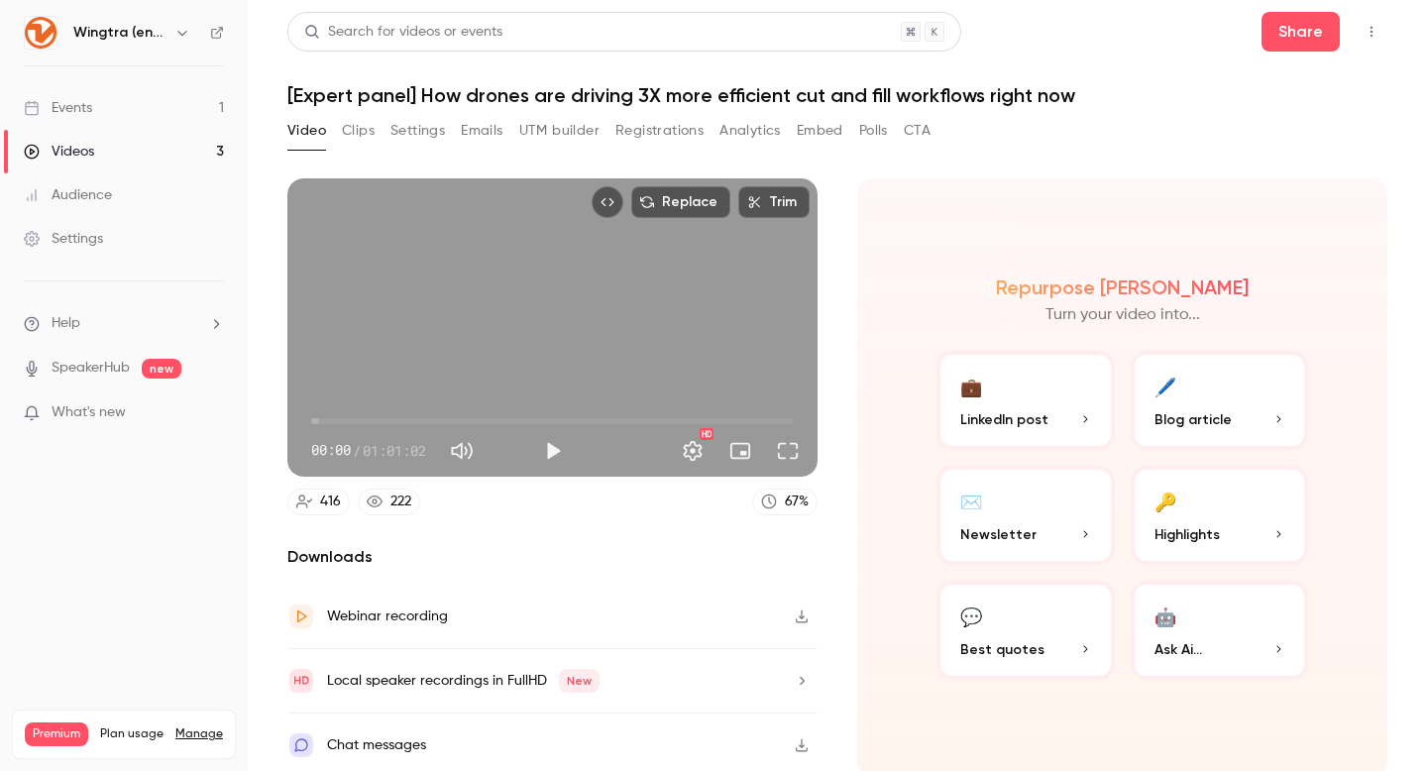
click at [653, 131] on button "Registrations" at bounding box center [660, 131] width 88 height 32
click at [140, 113] on link "Events 1" at bounding box center [124, 108] width 248 height 44
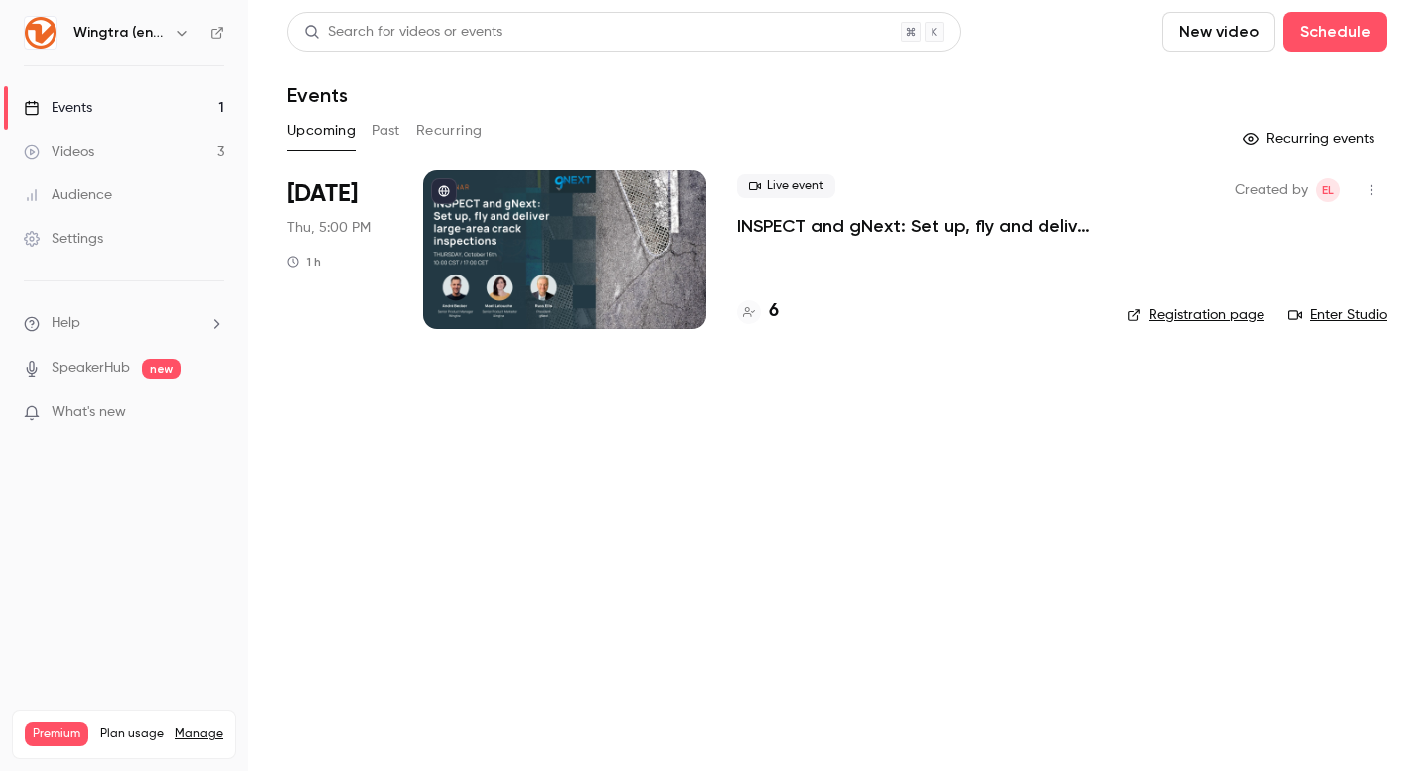
click at [117, 151] on link "Videos 3" at bounding box center [124, 152] width 248 height 44
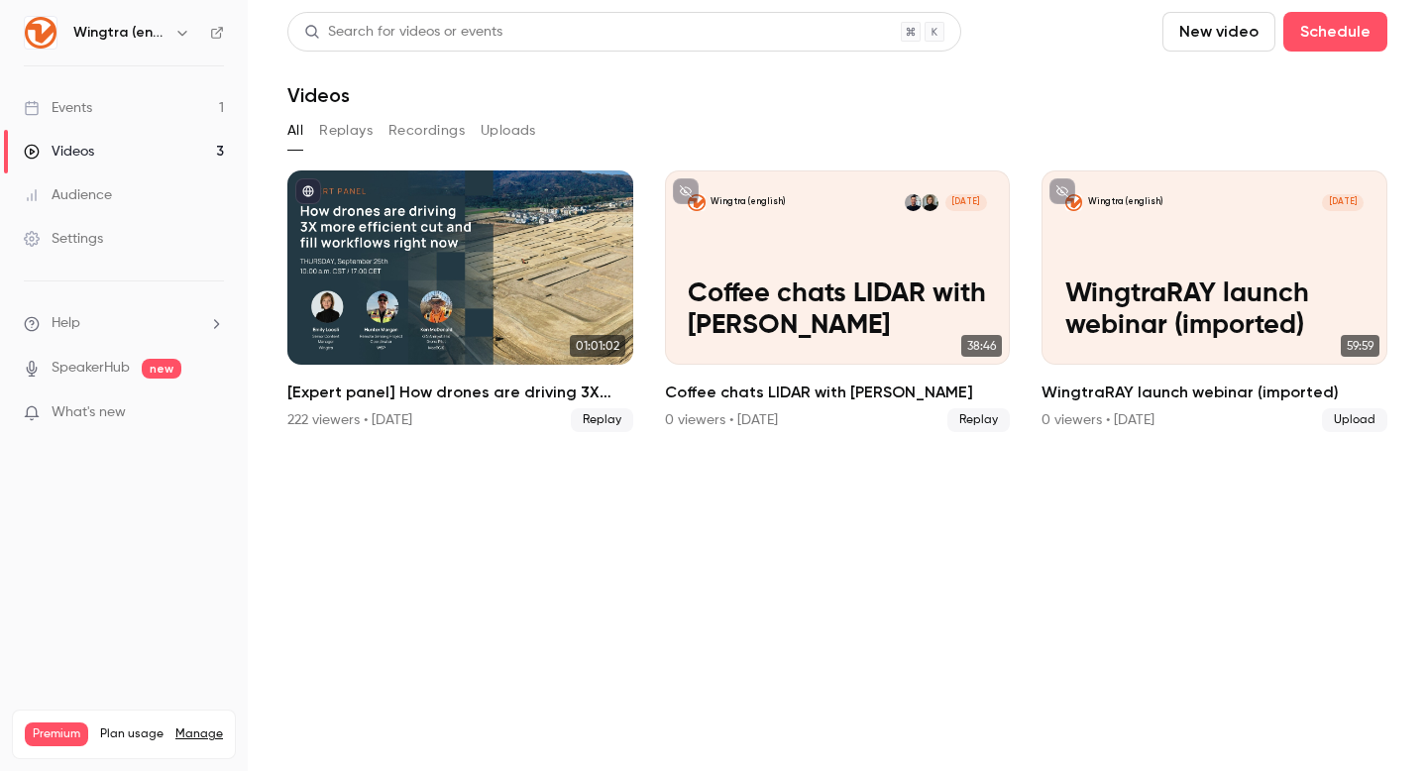
click at [120, 115] on link "Events 1" at bounding box center [124, 108] width 248 height 44
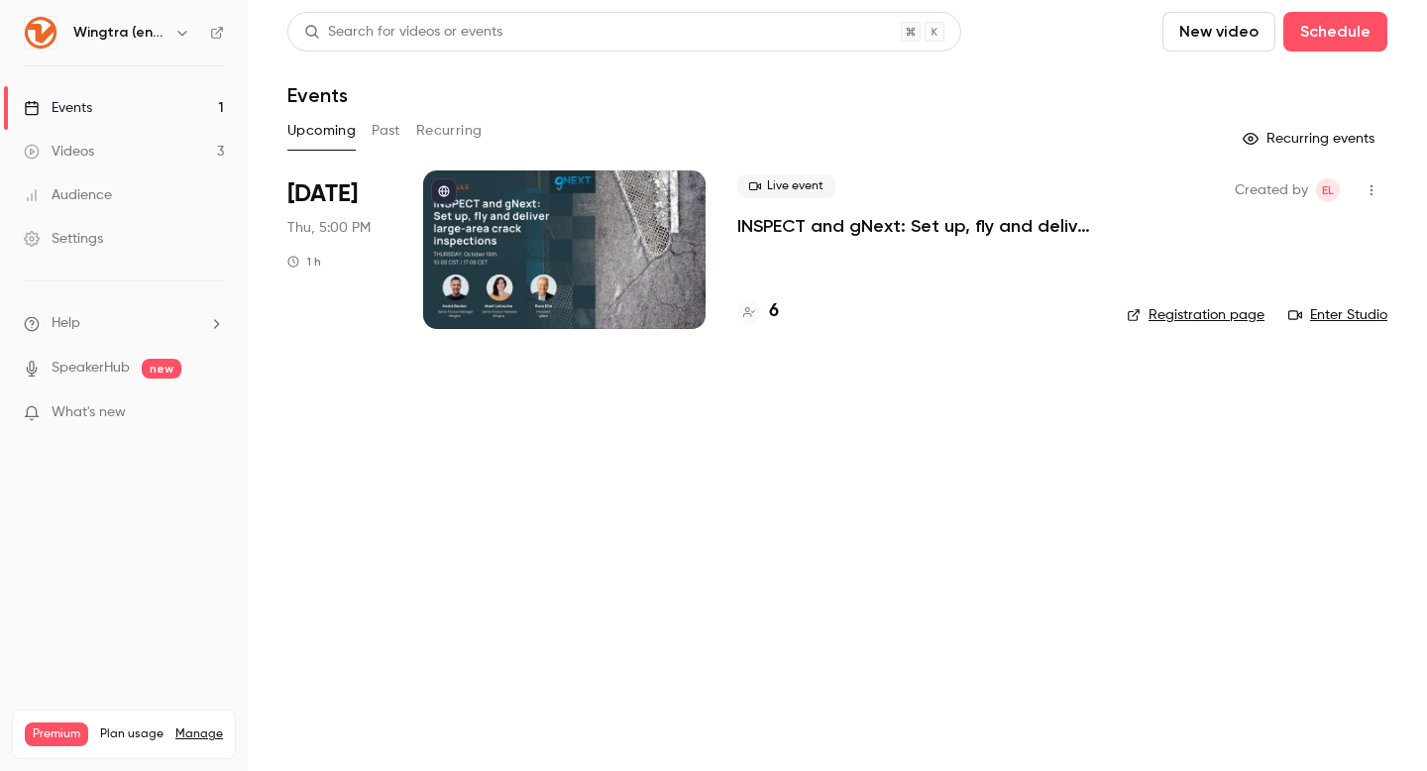
click at [390, 132] on button "Past" at bounding box center [386, 131] width 29 height 32
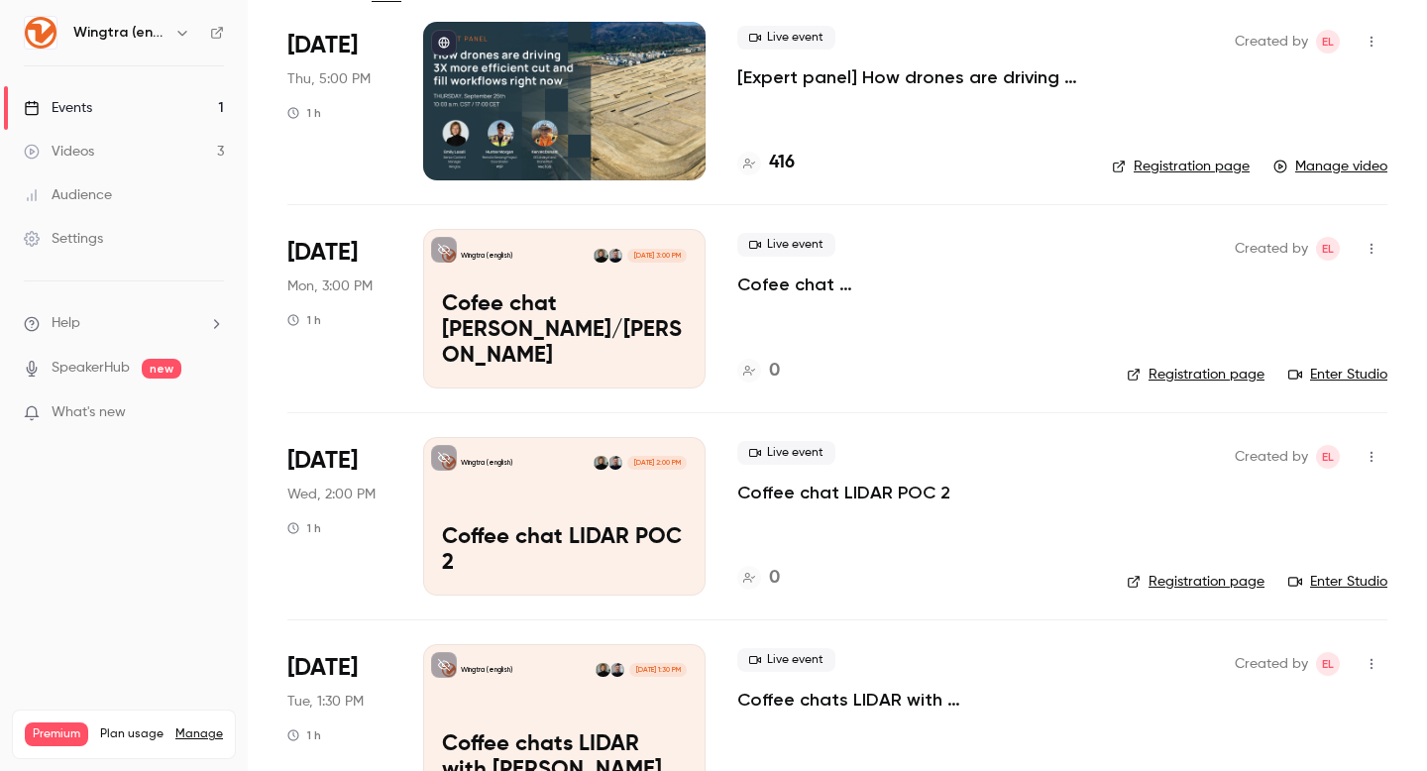
scroll to position [423, 0]
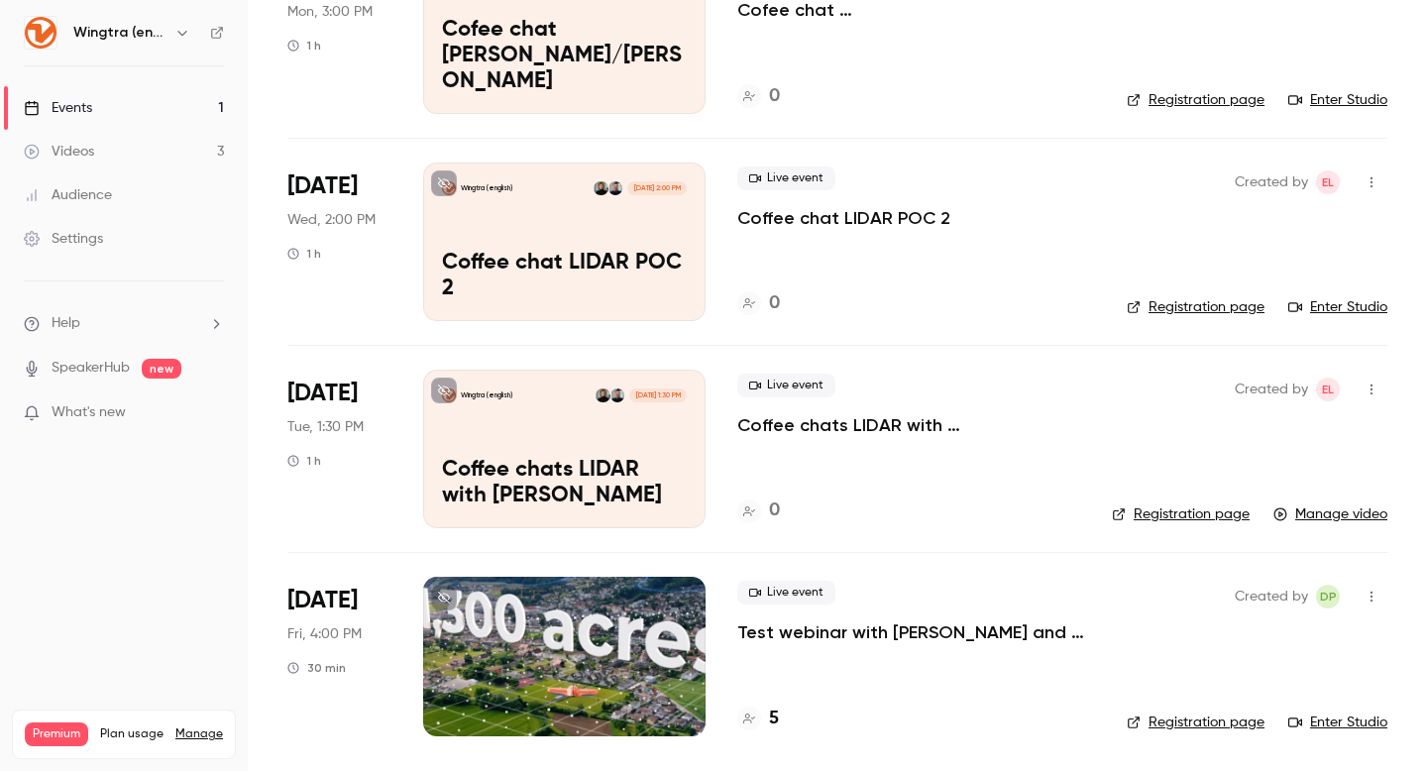
click at [1368, 591] on icon "button" at bounding box center [1372, 597] width 16 height 14
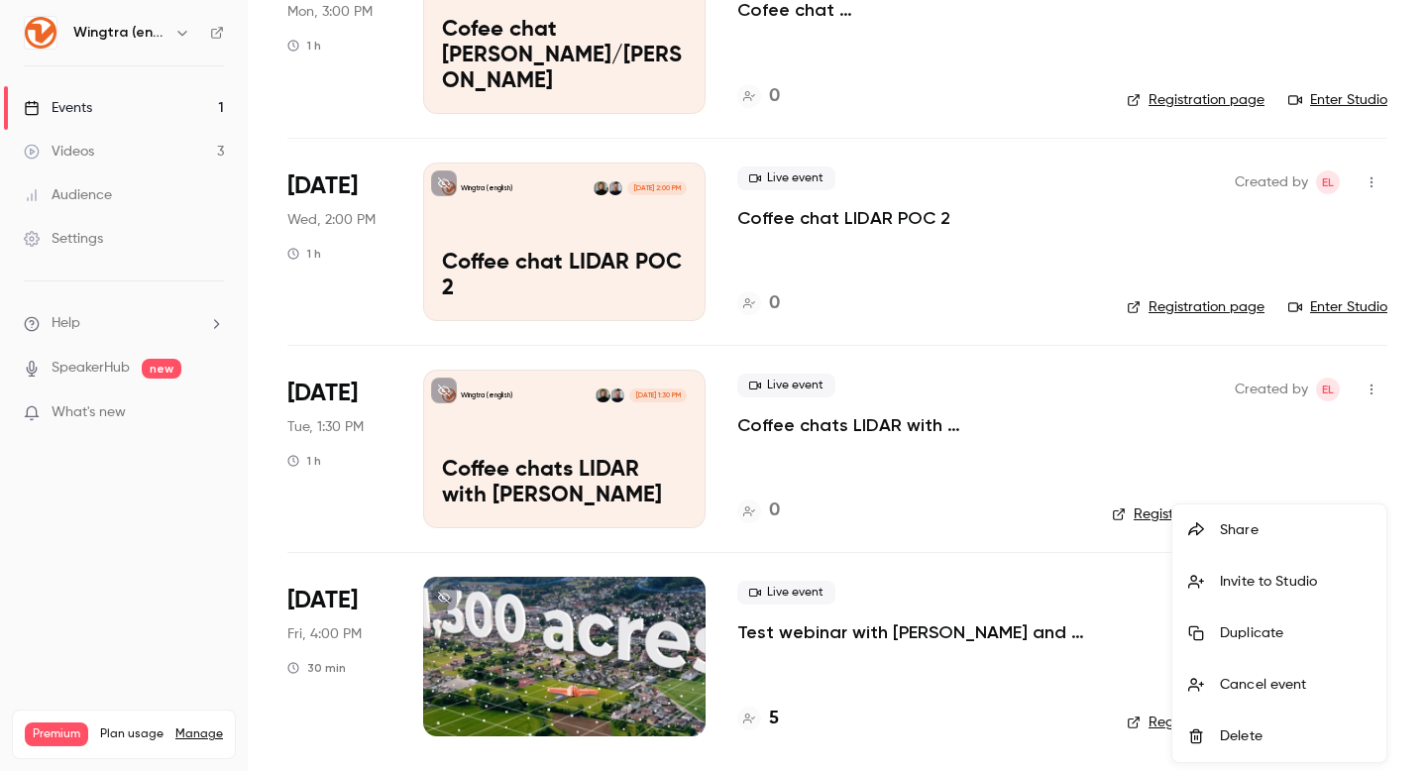
click at [1266, 738] on div "Delete" at bounding box center [1295, 737] width 151 height 20
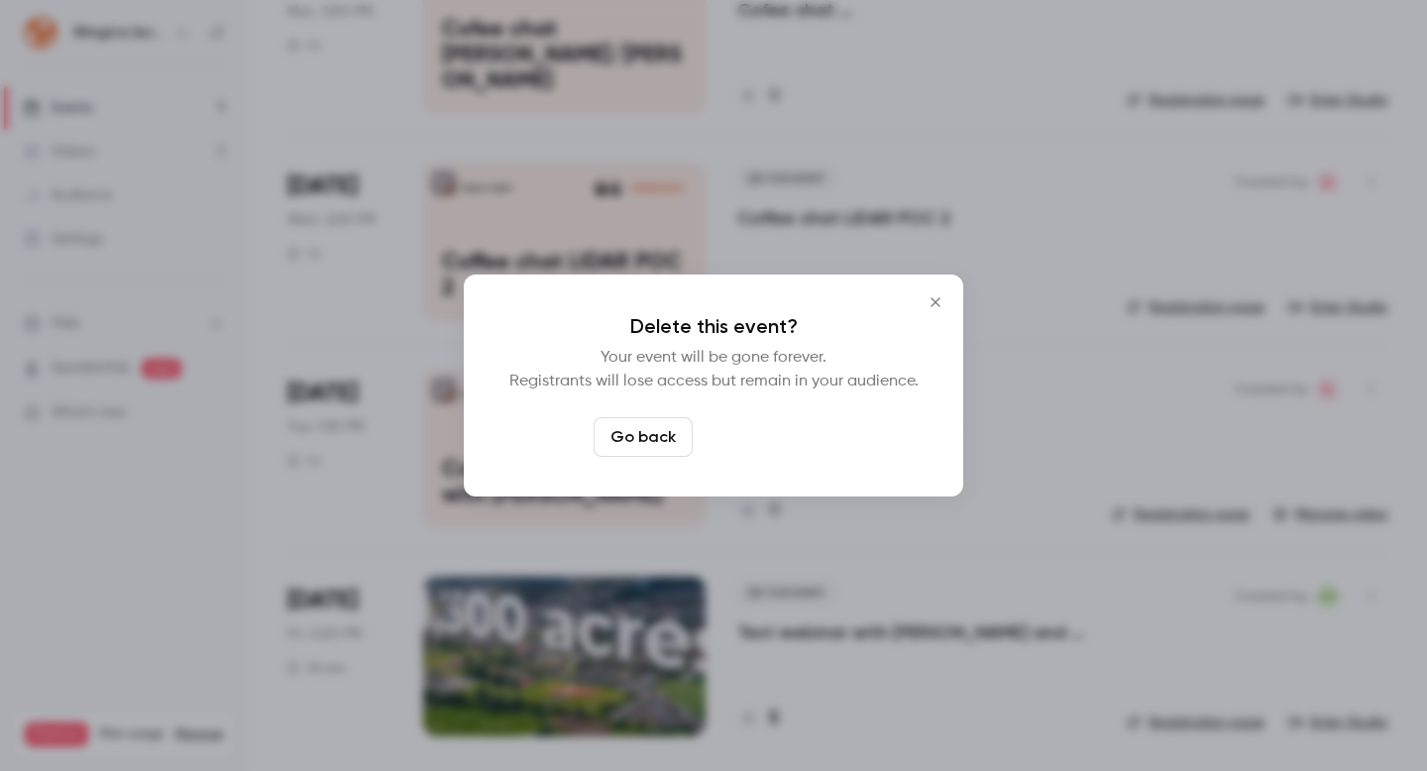
click at [740, 439] on button "Delete event" at bounding box center [767, 437] width 133 height 40
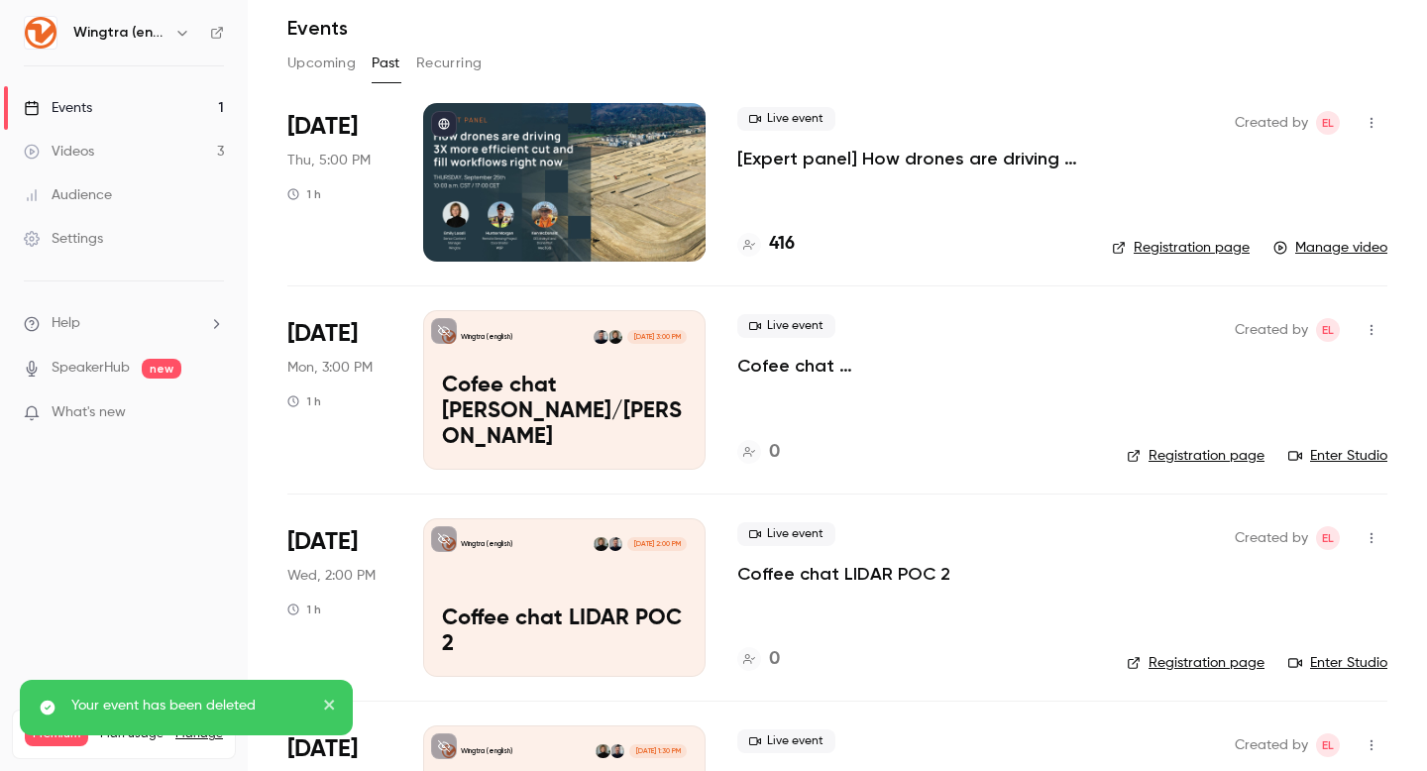
scroll to position [0, 0]
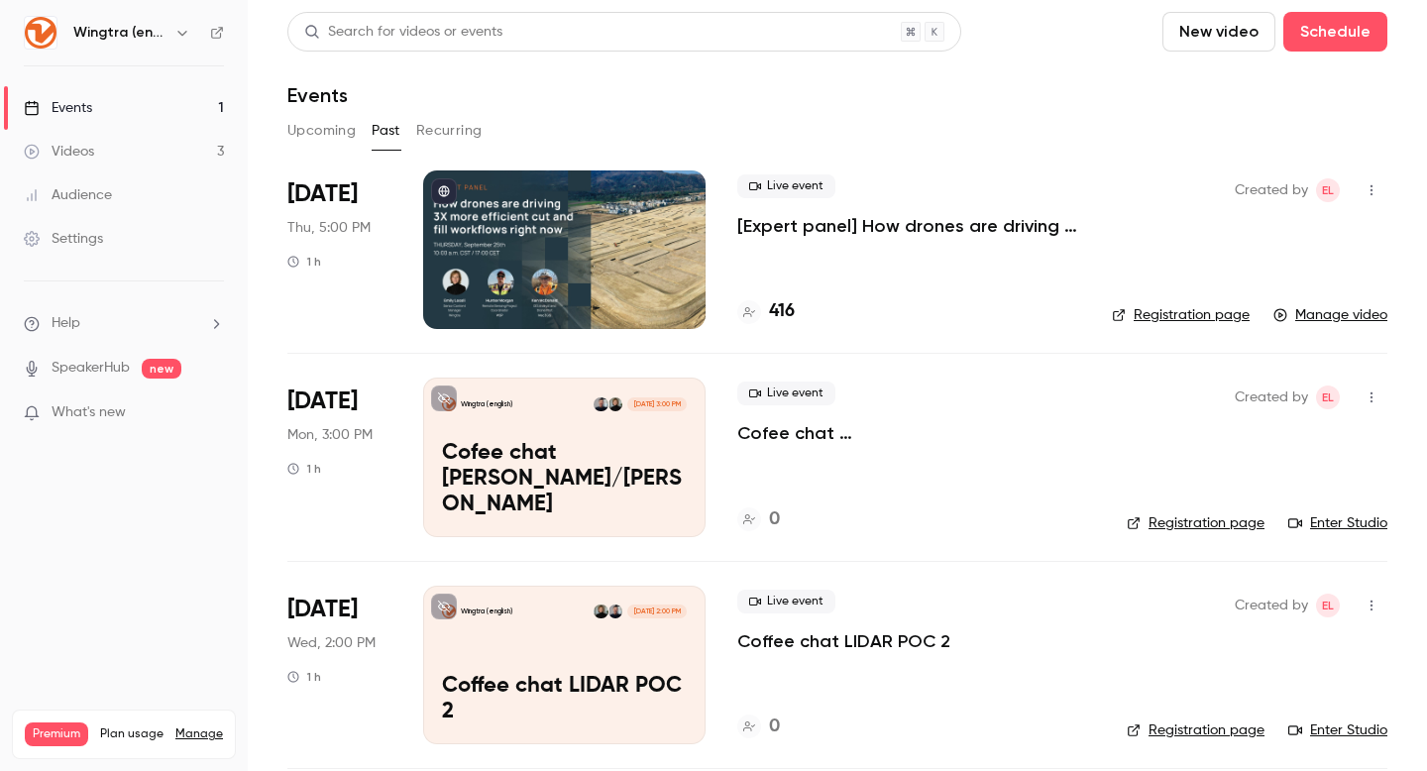
click at [170, 28] on button "button" at bounding box center [182, 33] width 24 height 24
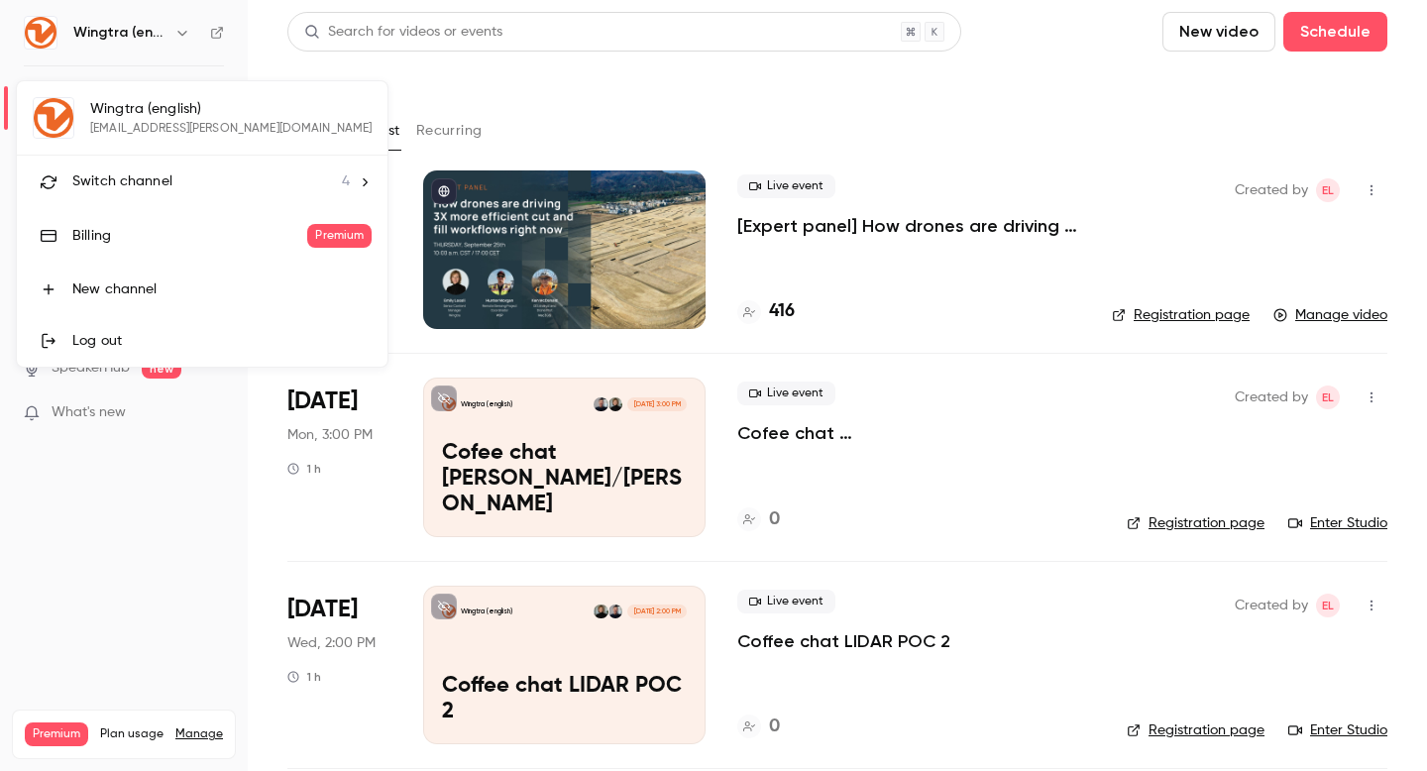
click at [171, 172] on div "Switch channel 4" at bounding box center [211, 181] width 278 height 21
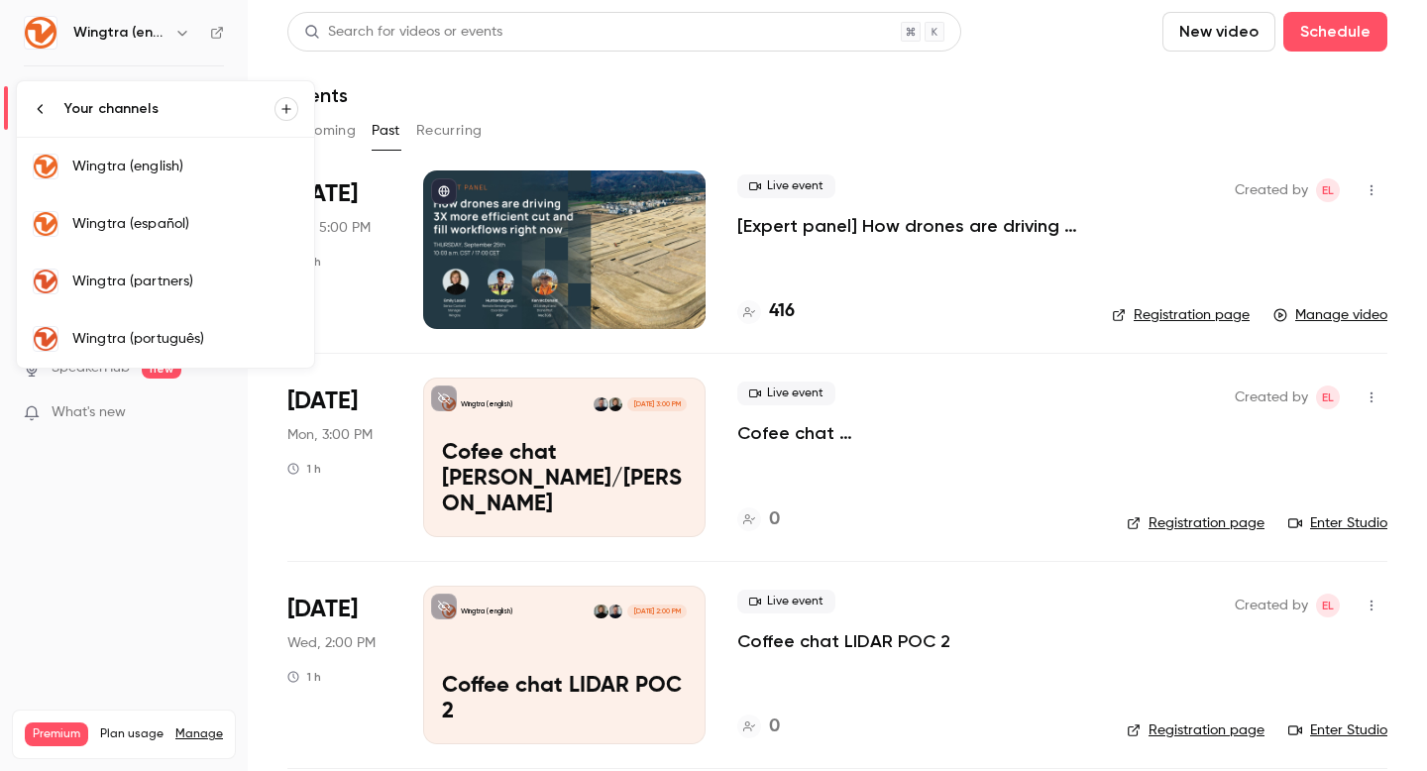
click at [191, 216] on div "Wingtra (español)" at bounding box center [185, 224] width 226 height 20
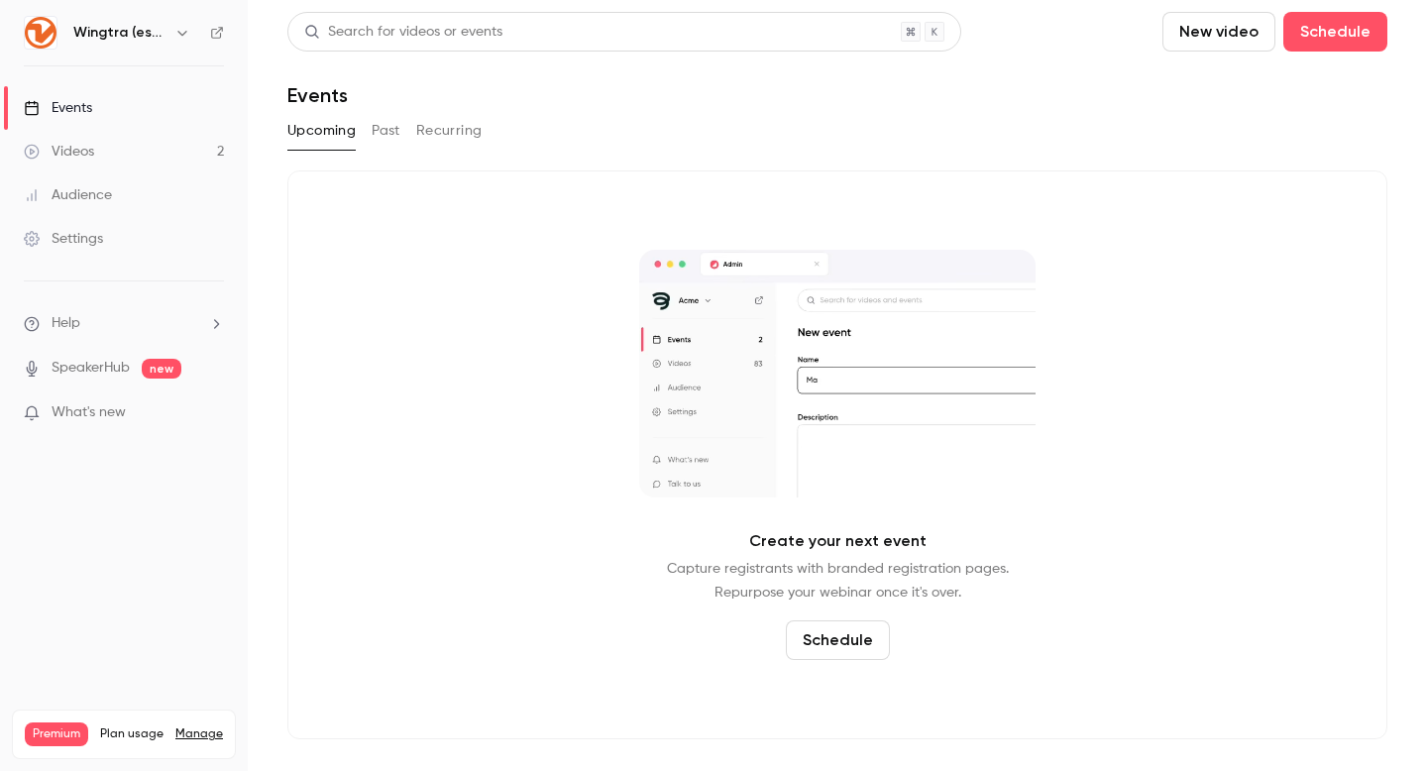
click at [399, 126] on button "Past" at bounding box center [386, 131] width 29 height 32
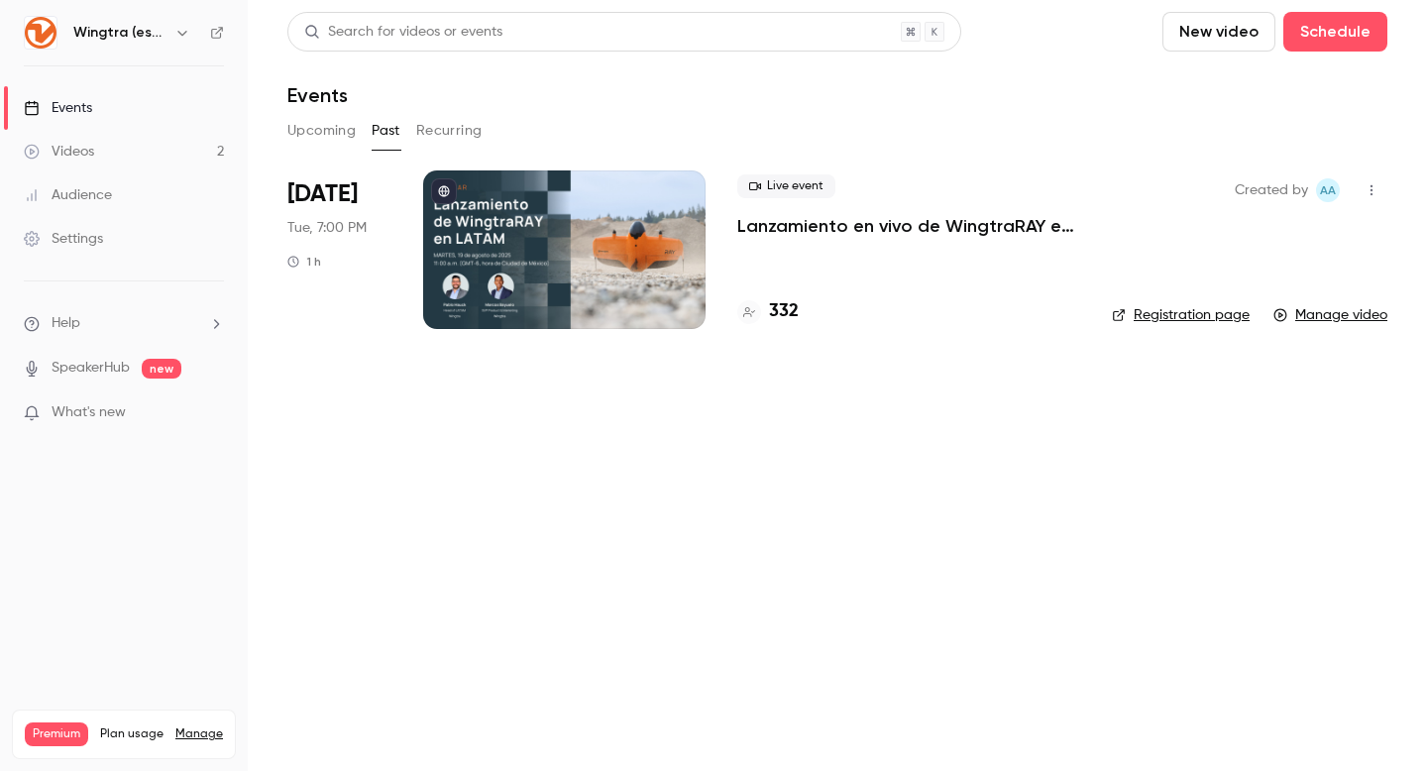
click at [852, 230] on p "Lanzamiento en vivo de WingtraRAY en [GEOGRAPHIC_DATA]" at bounding box center [908, 226] width 343 height 24
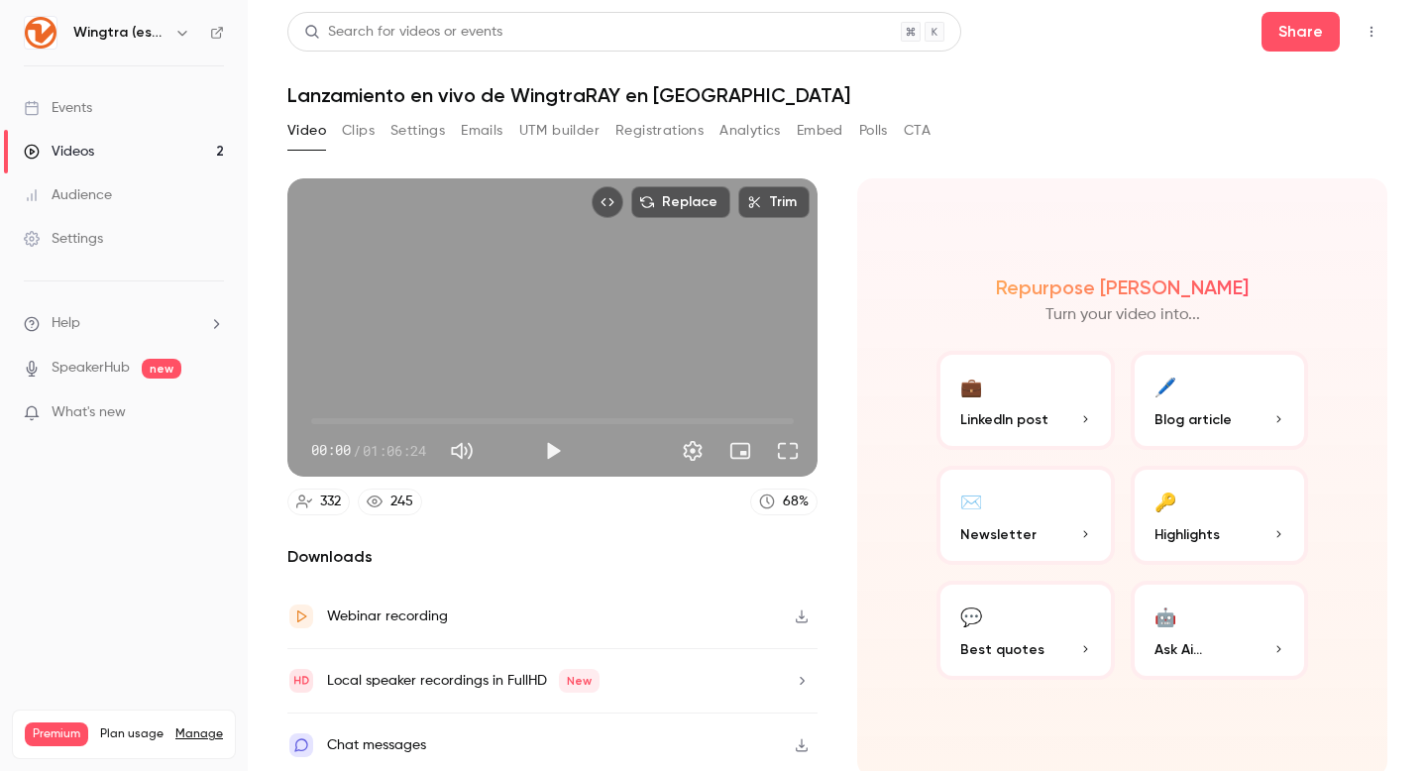
click at [636, 131] on button "Registrations" at bounding box center [660, 131] width 88 height 32
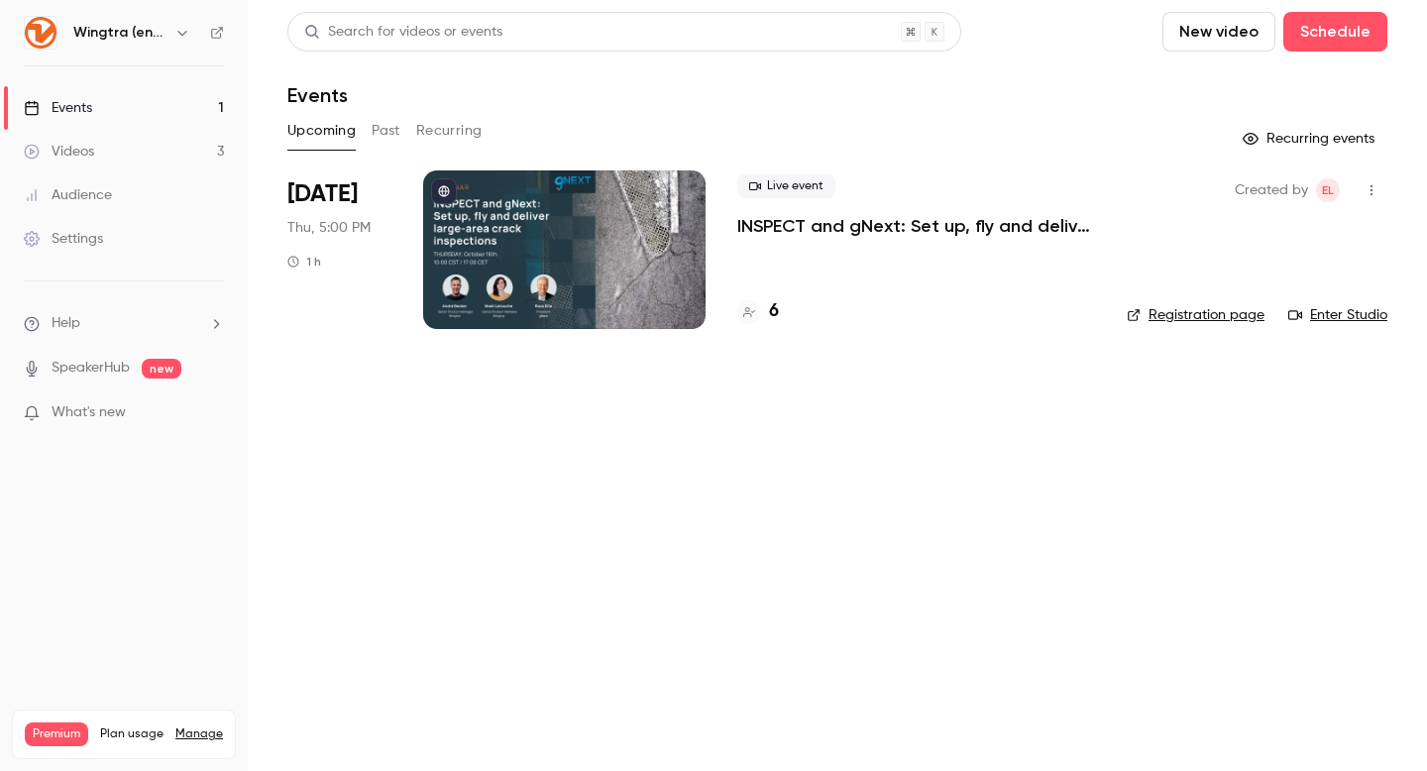
click at [161, 27] on h6 "Wingtra (english)" at bounding box center [119, 33] width 93 height 20
click at [175, 32] on icon "button" at bounding box center [182, 33] width 16 height 16
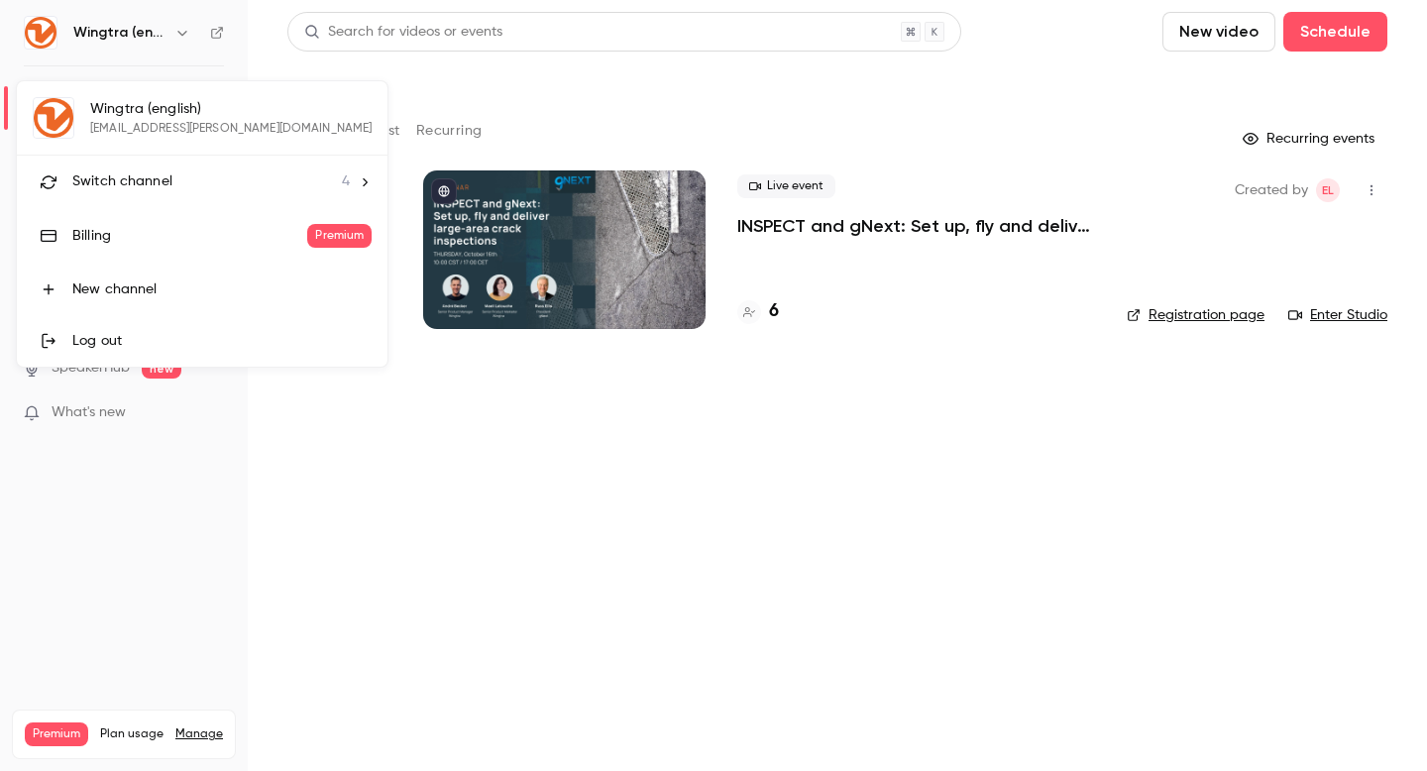
click at [169, 186] on span "Switch channel" at bounding box center [122, 181] width 100 height 21
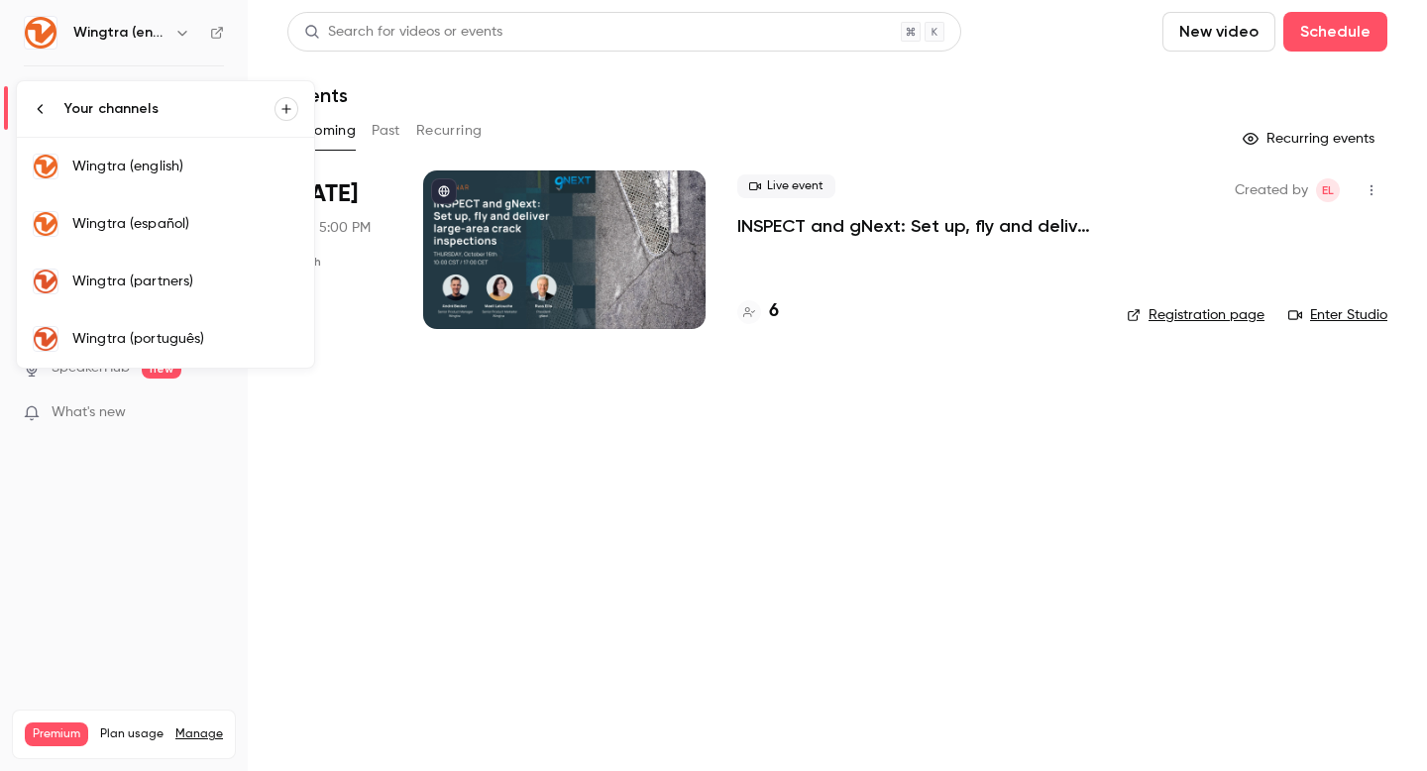
click at [188, 290] on div "Wingtra (partners)" at bounding box center [185, 282] width 226 height 20
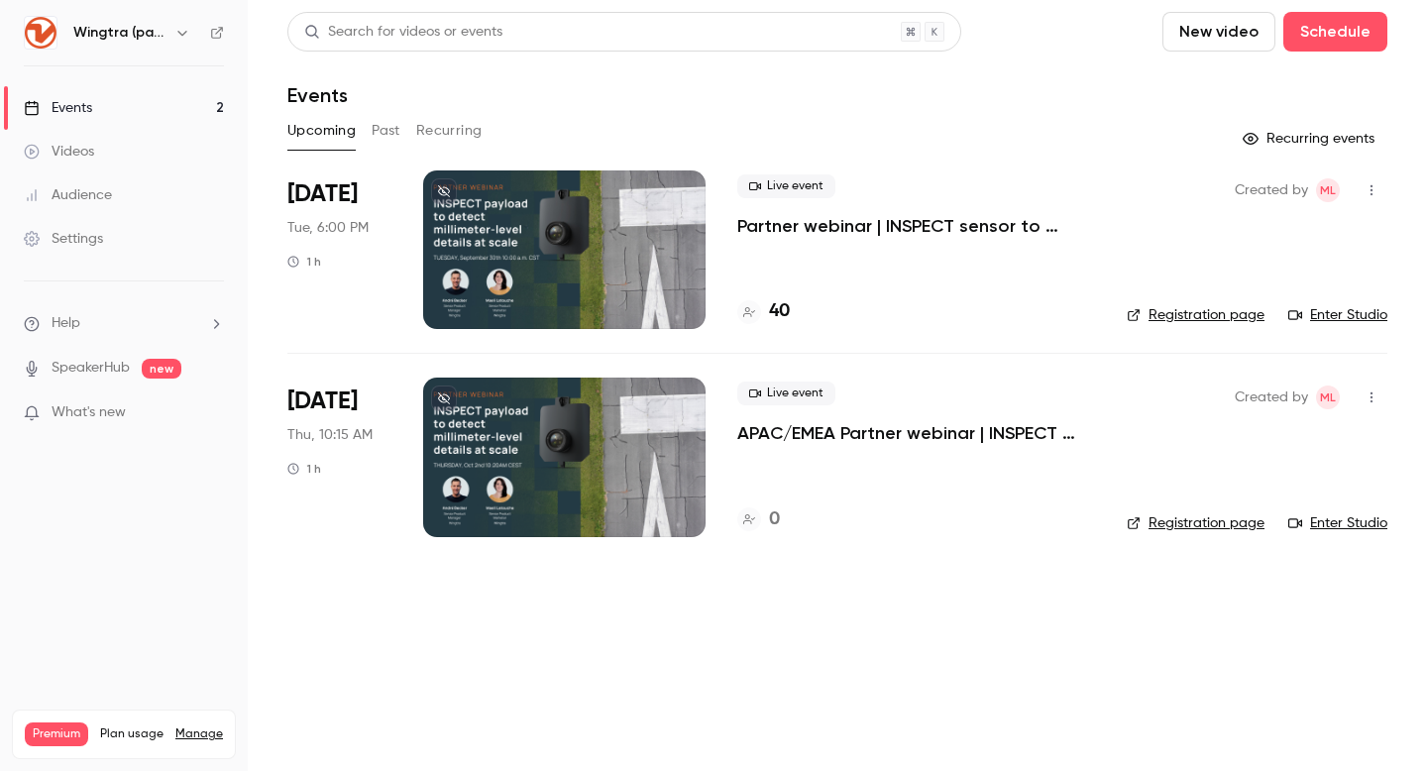
click at [882, 222] on p "Partner webinar | INSPECT sensor to detect millimeter-level details at scale" at bounding box center [916, 226] width 358 height 24
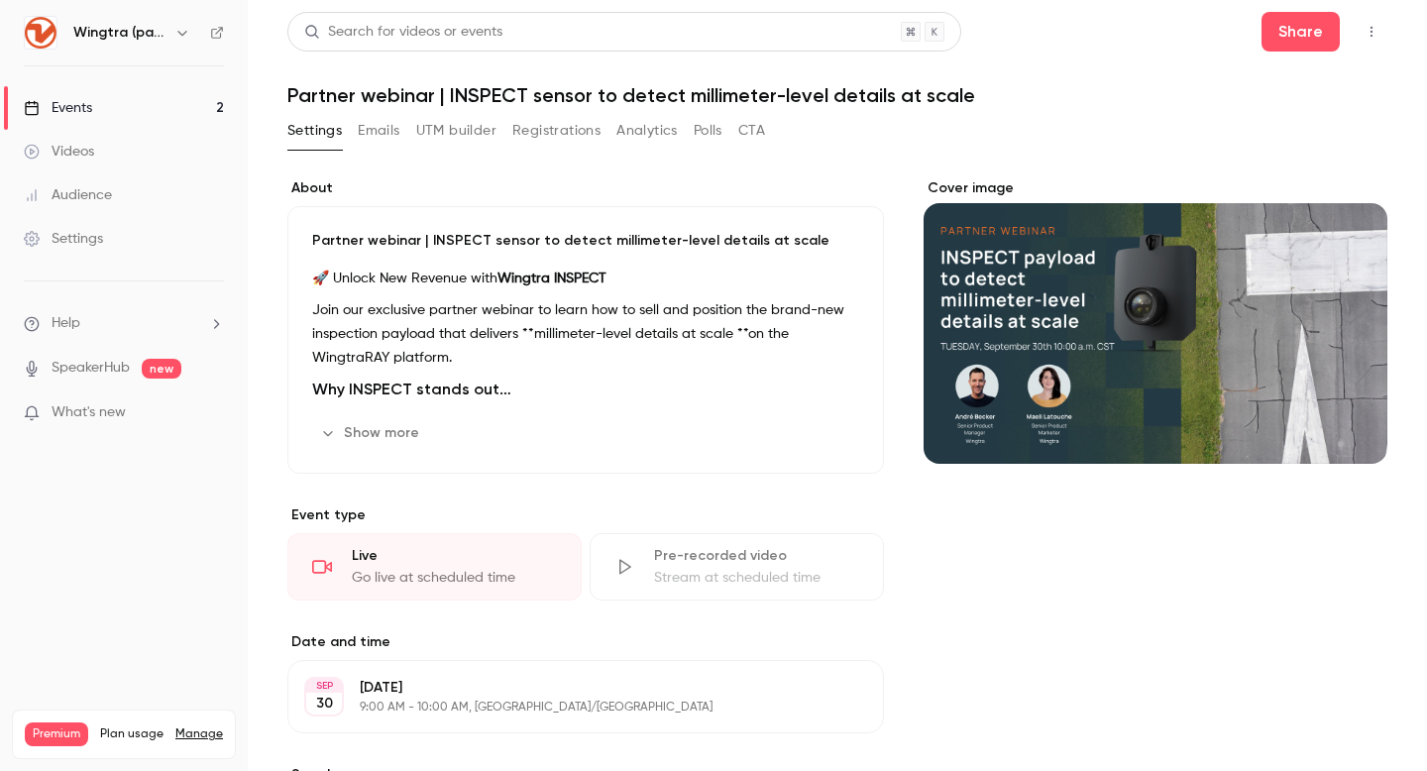
click at [380, 130] on button "Emails" at bounding box center [379, 131] width 42 height 32
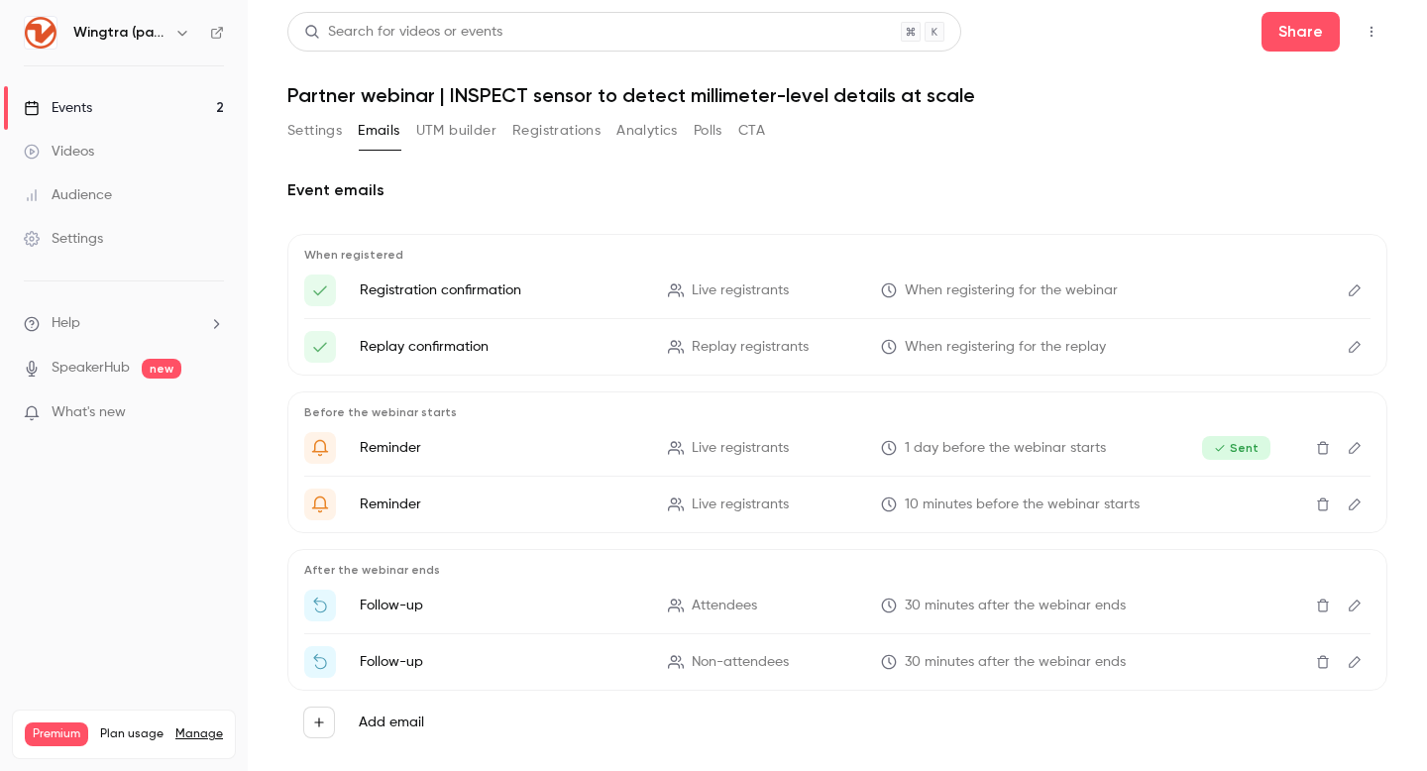
click at [468, 134] on button "UTM builder" at bounding box center [456, 131] width 80 height 32
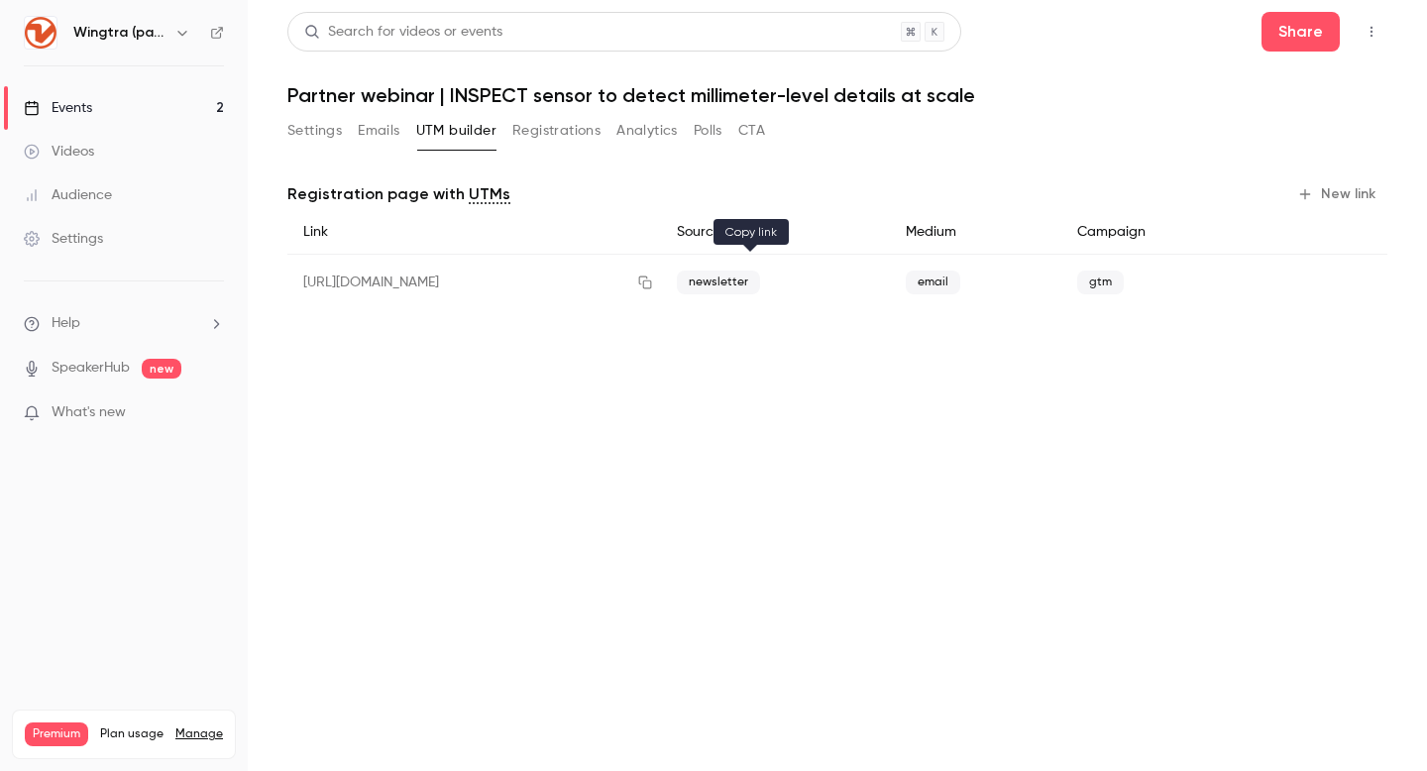
click at [653, 280] on icon "button" at bounding box center [645, 283] width 16 height 14
click at [133, 111] on link "Events 2" at bounding box center [124, 108] width 248 height 44
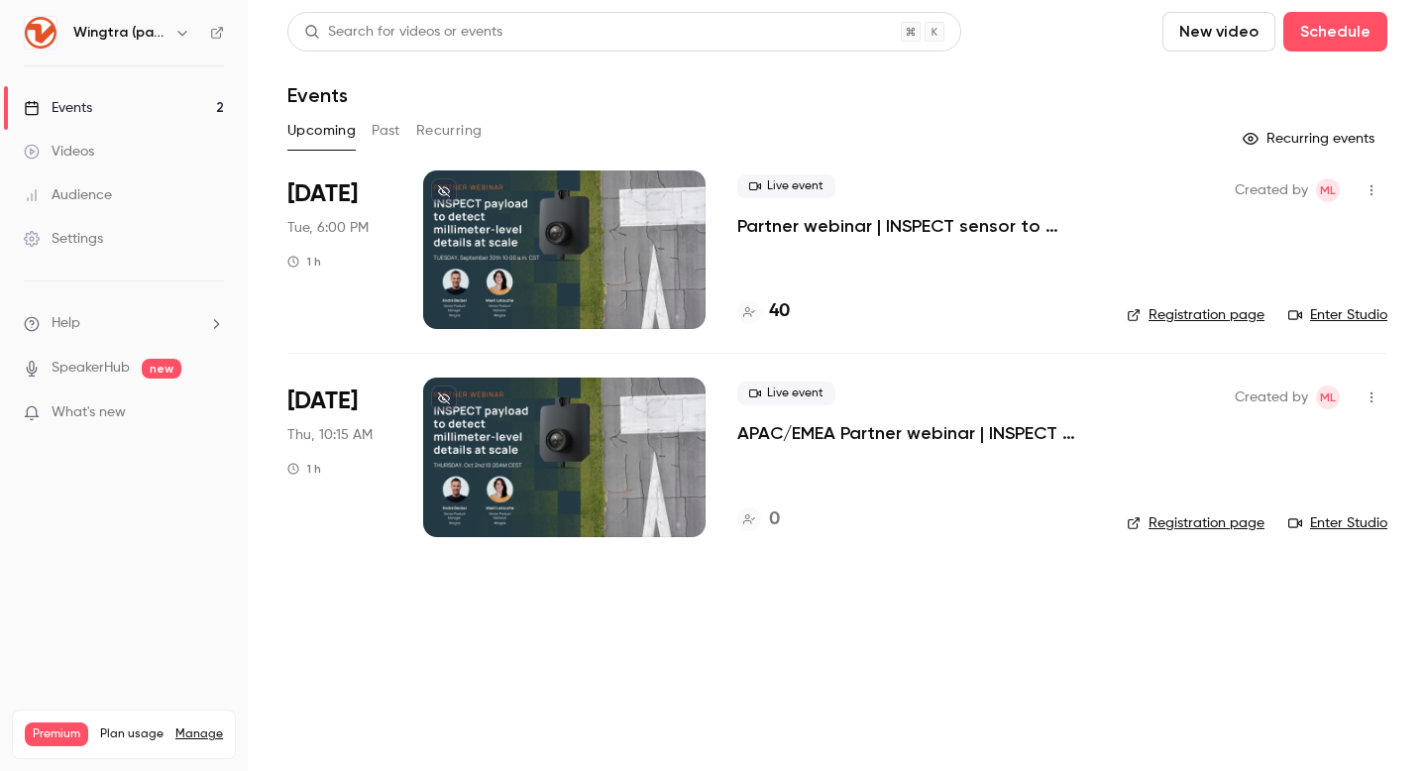
click at [801, 243] on div "Live event Partner webinar | INSPECT sensor to detect millimeter-level details …" at bounding box center [916, 249] width 358 height 159
click at [805, 231] on p "Partner webinar | INSPECT sensor to detect millimeter-level details at scale" at bounding box center [916, 226] width 358 height 24
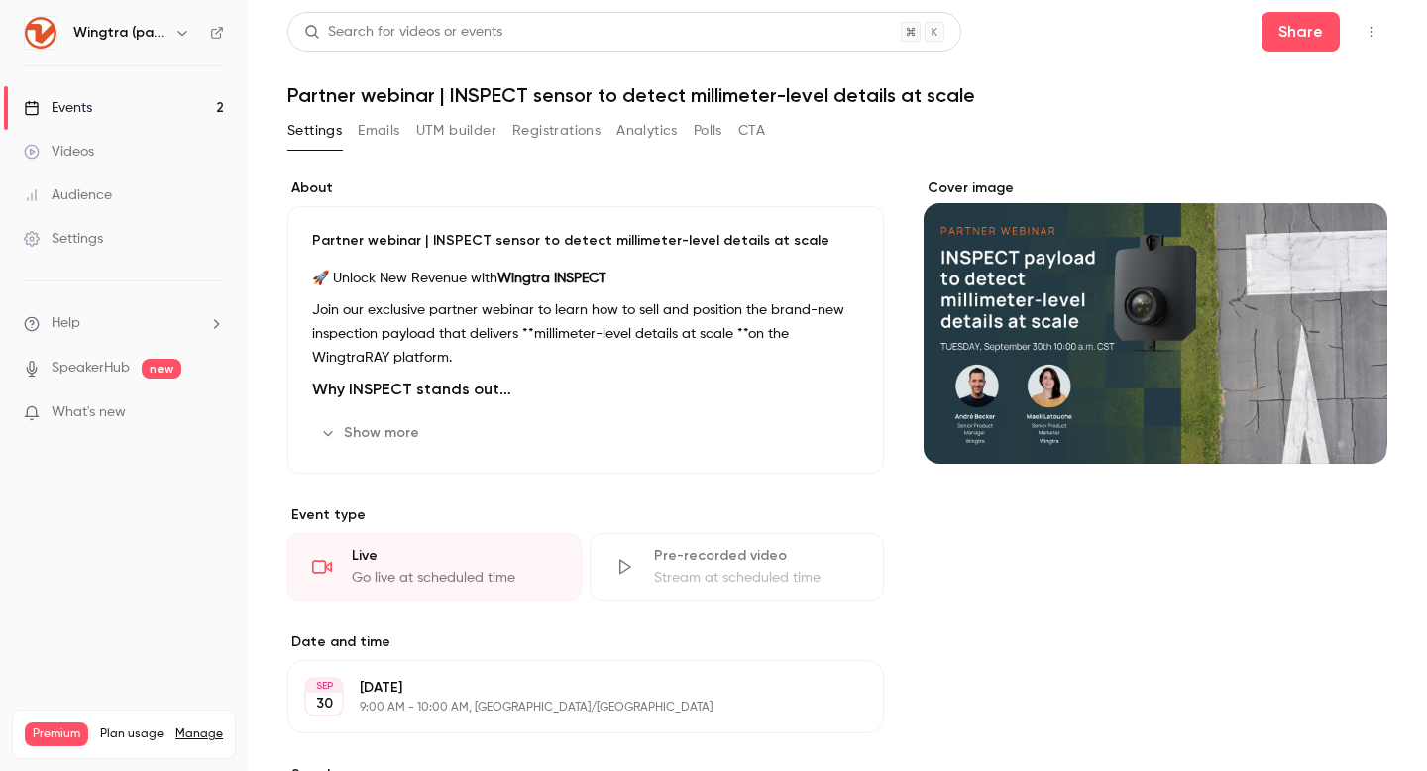
click at [350, 422] on button "Show more" at bounding box center [371, 433] width 119 height 32
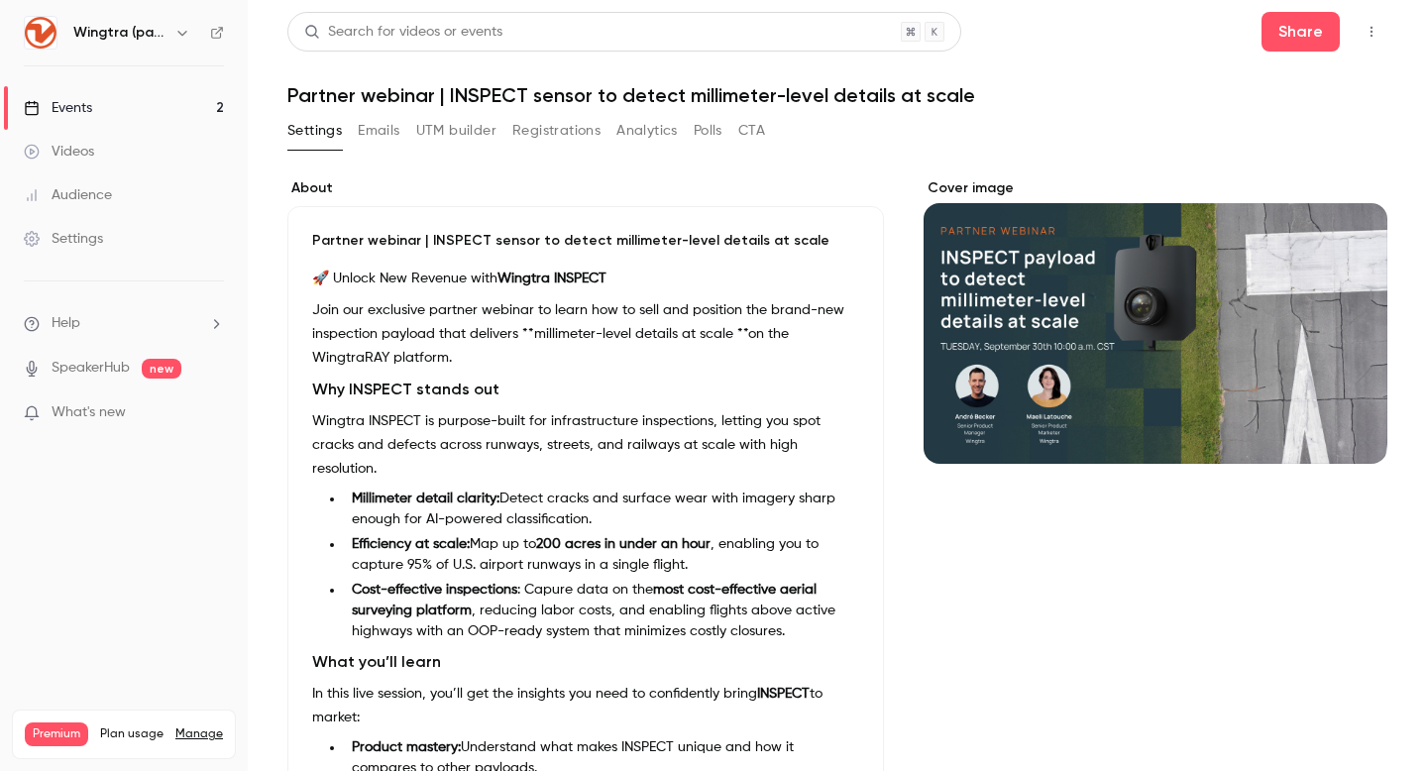
drag, startPoint x: 395, startPoint y: 516, endPoint x: 311, endPoint y: 228, distance: 300.5
click at [311, 228] on div "Partner webinar | INSPECT sensor to detect millimeter-level details at scale 🚀 …" at bounding box center [585, 570] width 597 height 728
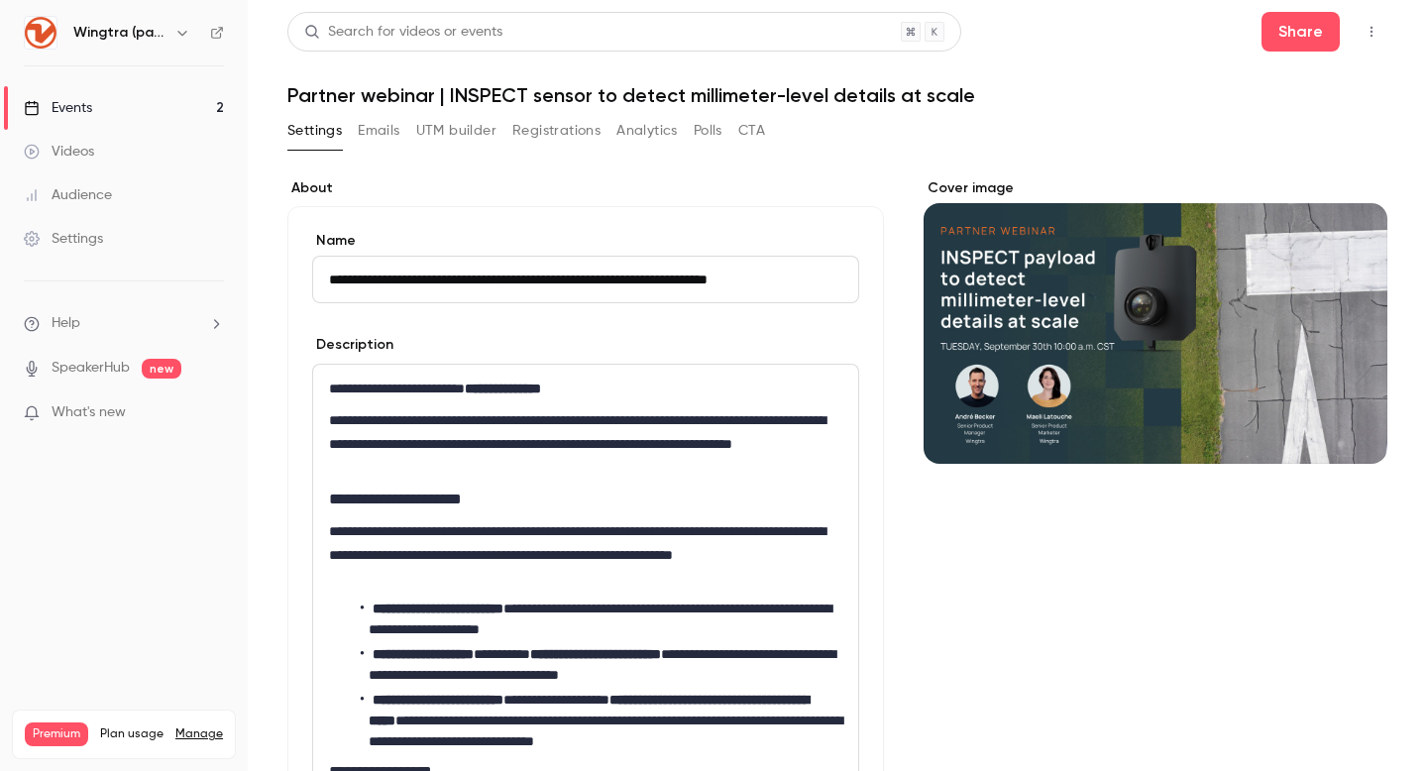
click at [601, 461] on p "**********" at bounding box center [585, 443] width 513 height 71
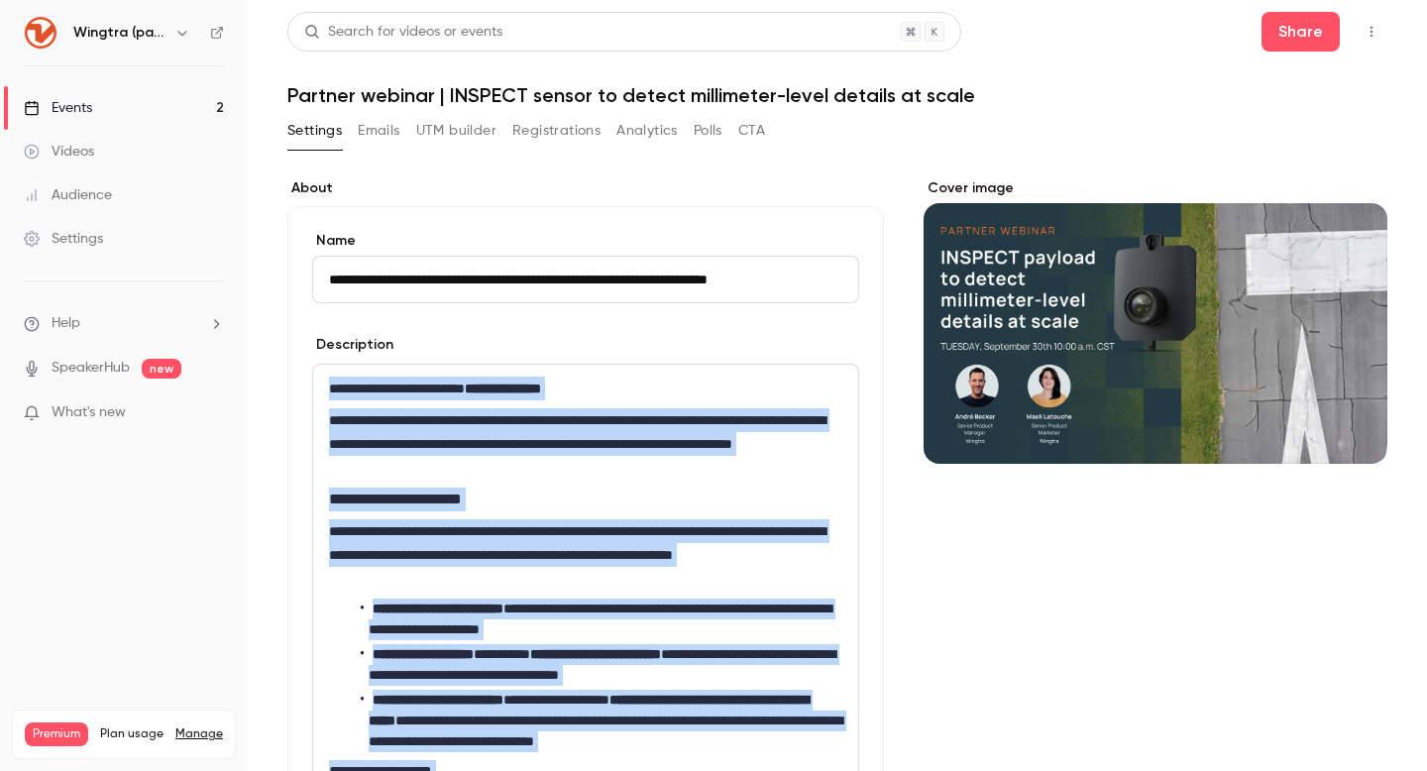
click at [137, 107] on link "Events 2" at bounding box center [124, 108] width 248 height 44
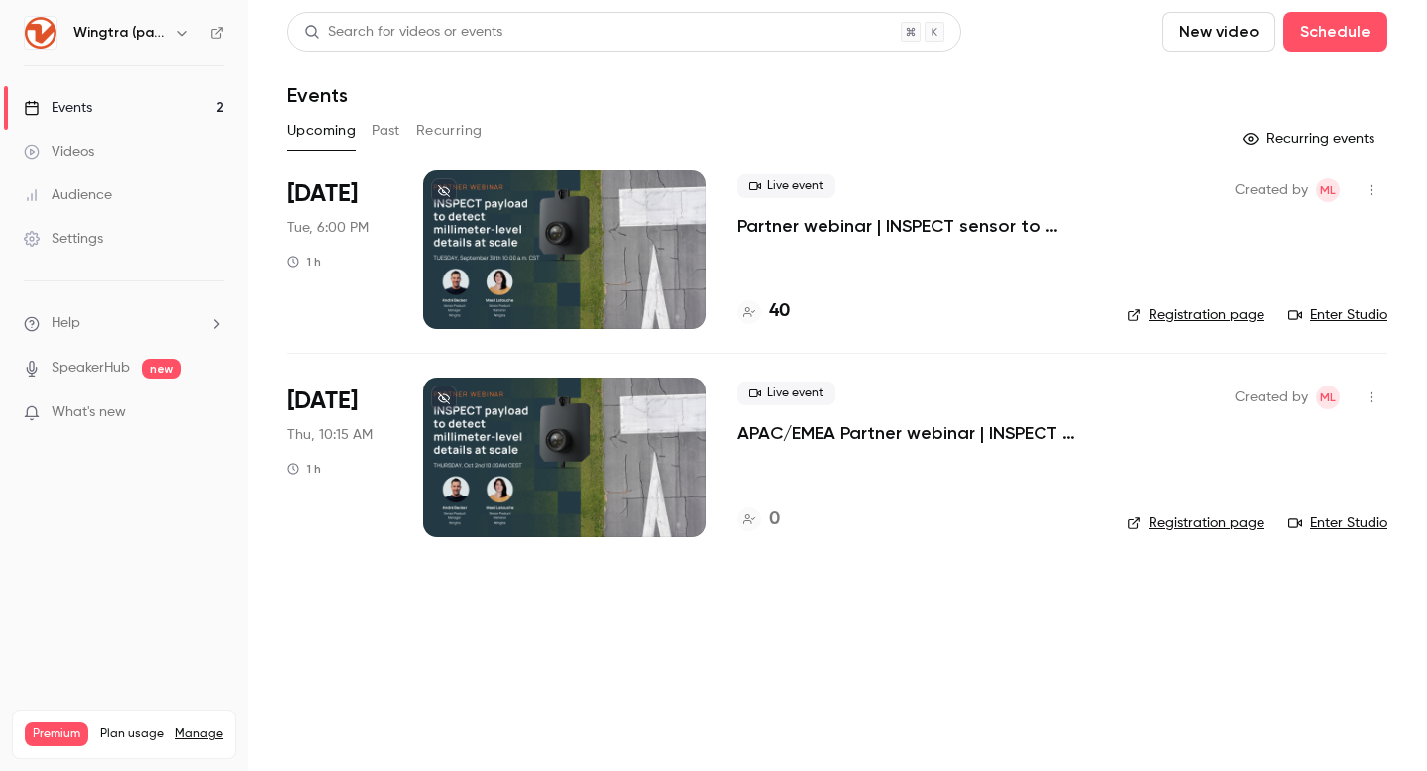
click at [1203, 516] on link "Registration page" at bounding box center [1196, 523] width 138 height 20
click at [1224, 310] on link "Registration page" at bounding box center [1196, 315] width 138 height 20
